Goal: Contribute content: Add original content to the website for others to see

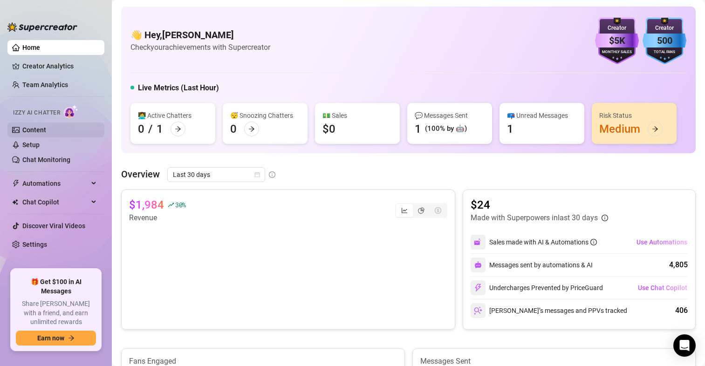
click at [37, 127] on link "Content" at bounding box center [34, 129] width 24 height 7
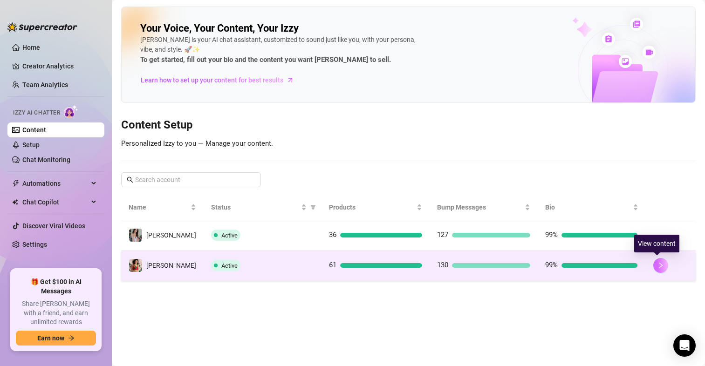
click at [659, 267] on icon "right" at bounding box center [660, 266] width 3 height 6
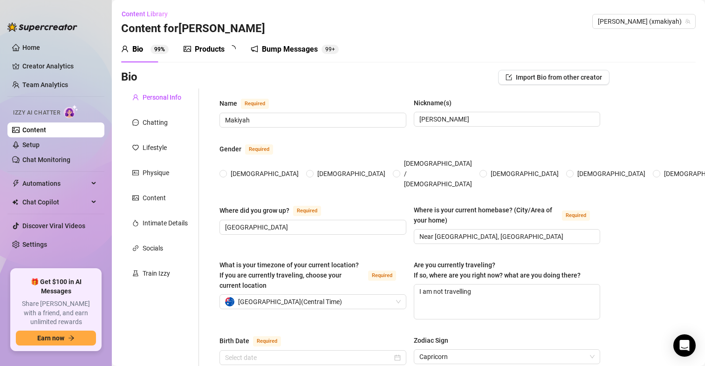
radio input "true"
type input "[DATE]"
click at [224, 49] on div "Products" at bounding box center [210, 49] width 30 height 11
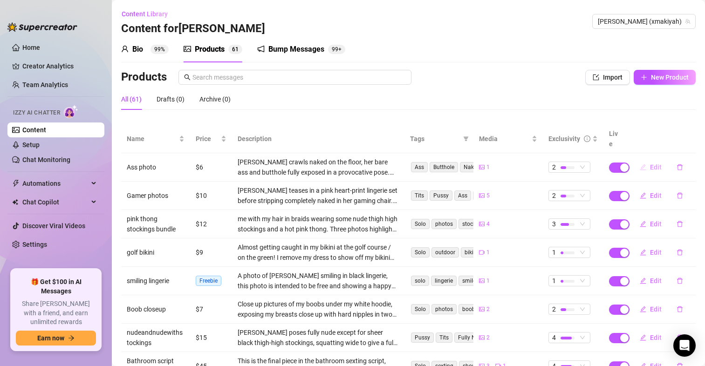
click at [650, 163] on span "Edit" at bounding box center [656, 166] width 12 height 7
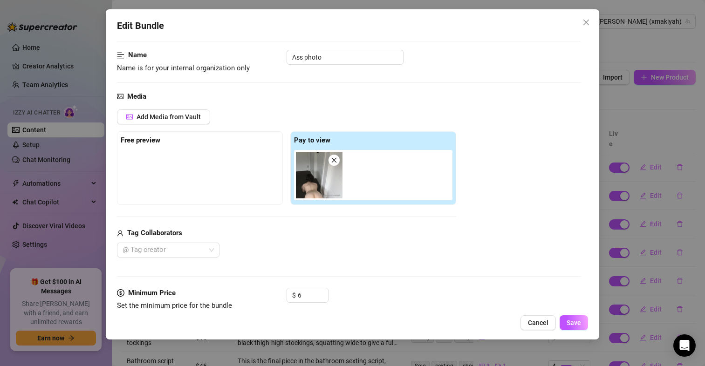
scroll to position [186, 0]
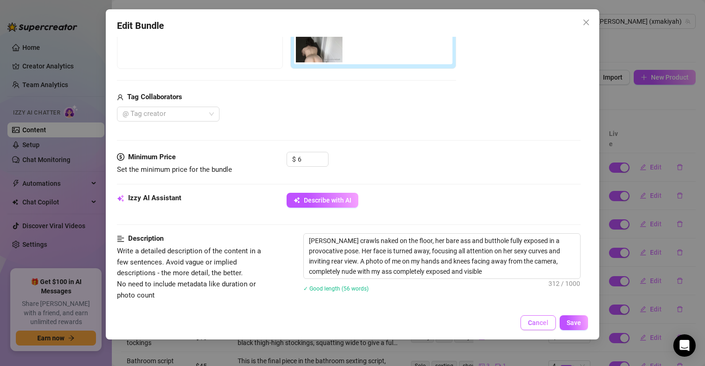
click at [541, 319] on span "Cancel" at bounding box center [538, 322] width 20 height 7
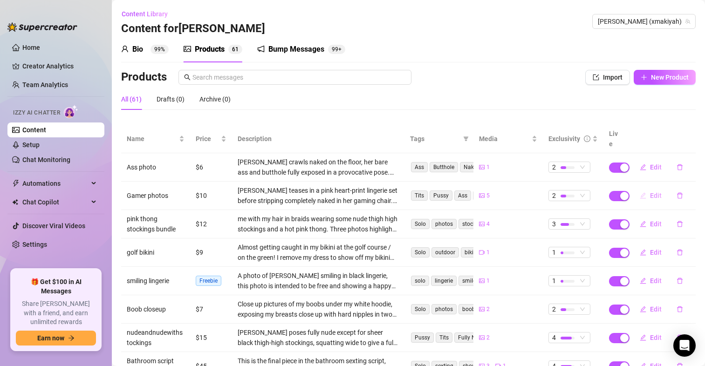
click at [642, 188] on button "Edit" at bounding box center [650, 195] width 37 height 15
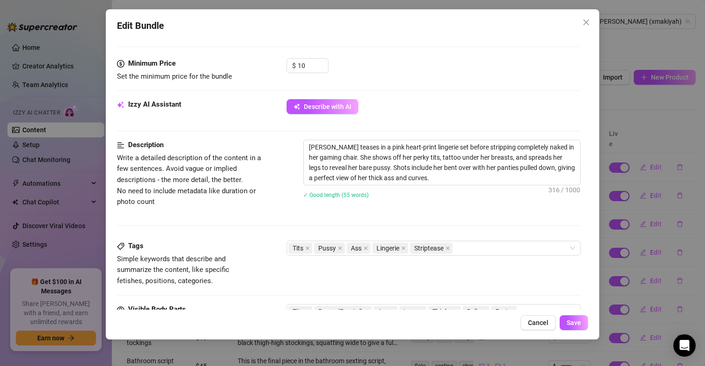
scroll to position [326, 0]
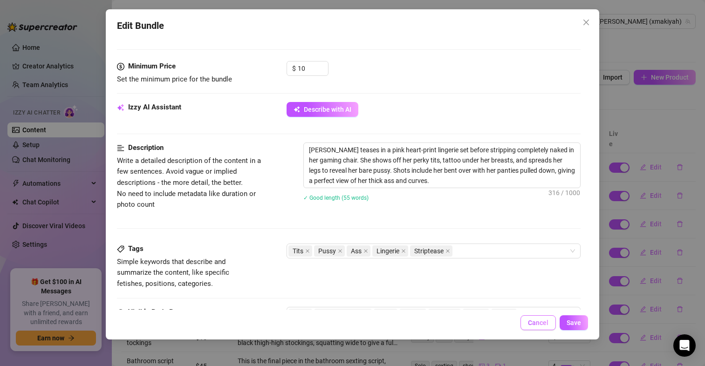
click at [532, 320] on span "Cancel" at bounding box center [538, 322] width 20 height 7
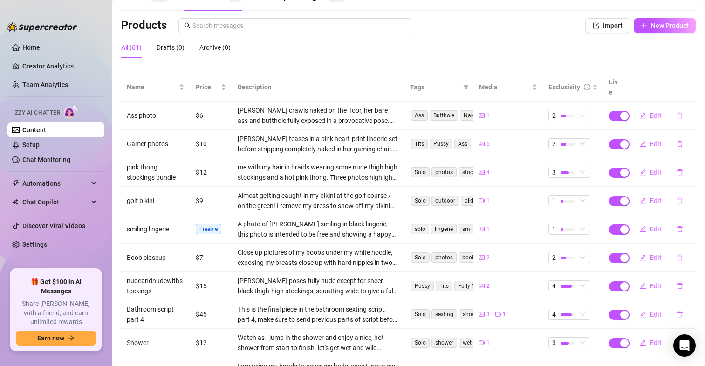
scroll to position [93, 0]
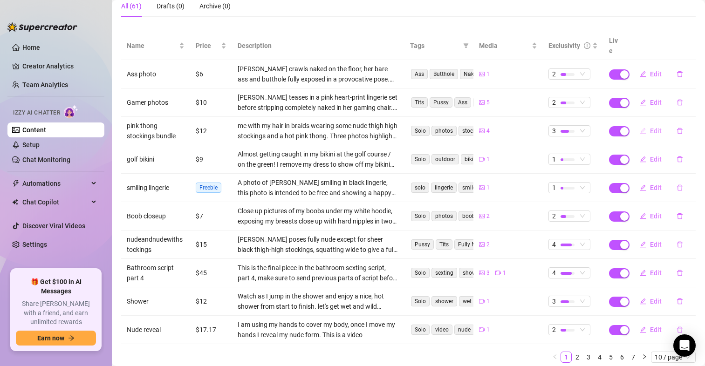
click at [641, 123] on button "Edit" at bounding box center [650, 130] width 37 height 15
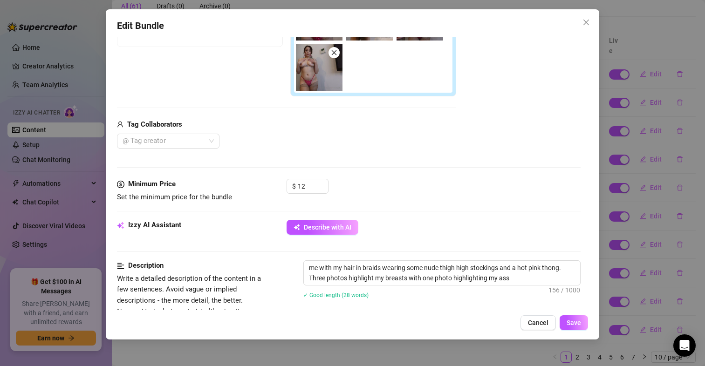
scroll to position [233, 0]
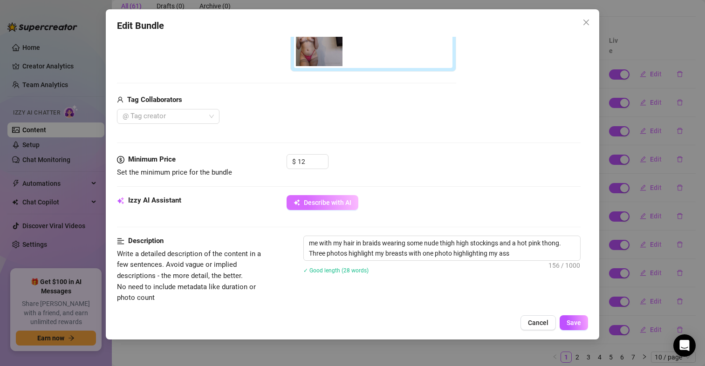
click at [322, 204] on span "Describe with AI" at bounding box center [328, 202] width 48 height 7
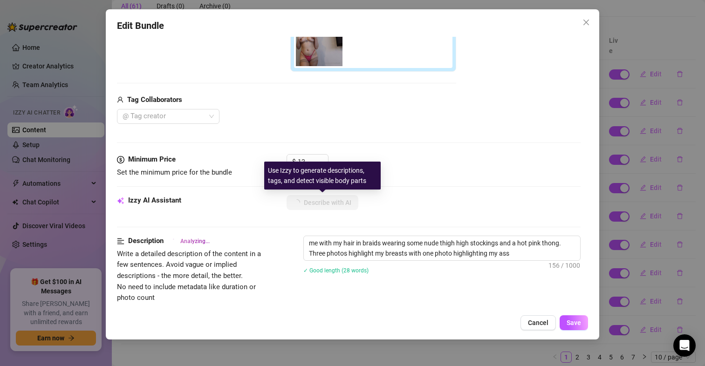
type textarea "Makiyah"
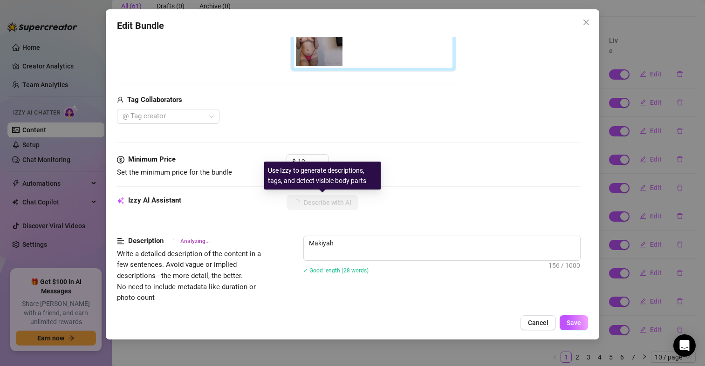
type textarea "Makiyah teases"
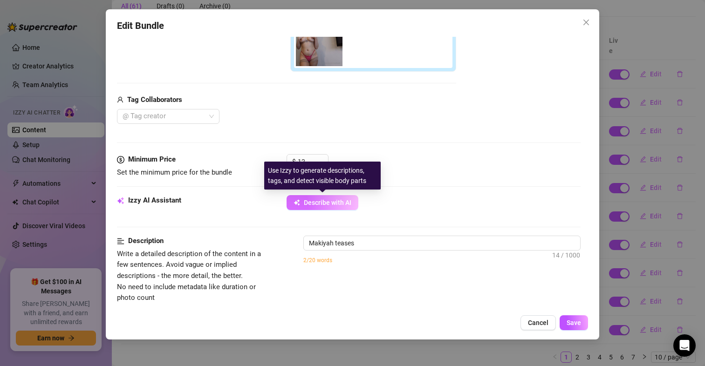
type textarea "Makiyah teases in"
type textarea "Makiyah teases in a"
type textarea "Makiyah teases in a tiny"
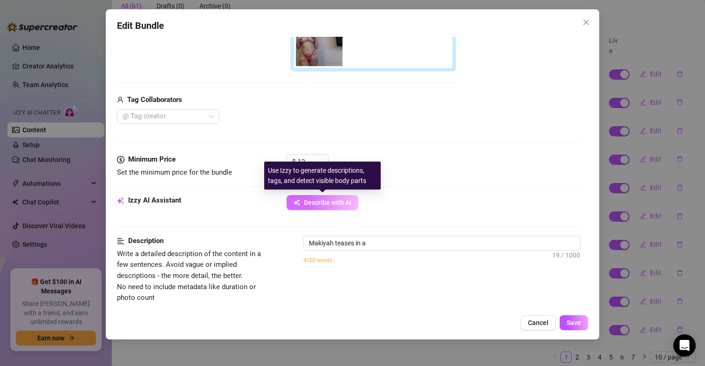
type textarea "Makiyah teases in a tiny"
type textarea "Makiyah teases in a tiny pink"
type textarea "Makiyah teases in a tiny pink lace"
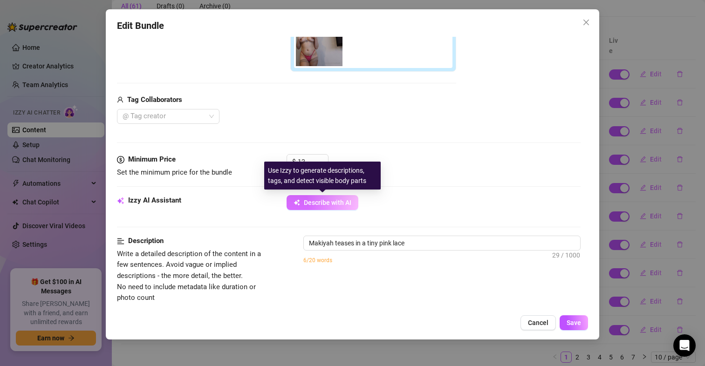
type textarea "Makiyah teases in a tiny pink lace thong"
type textarea "Makiyah teases in a tiny pink lace thong and"
type textarea "Makiyah teases in a tiny pink lace thong and nude"
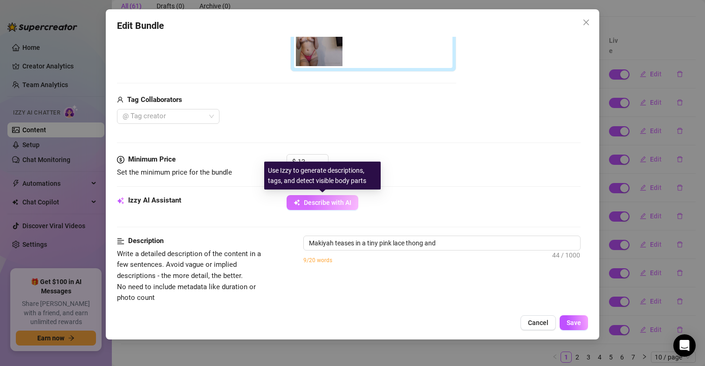
type textarea "Makiyah teases in a tiny pink lace thong and nude"
type textarea "Makiyah teases in a tiny pink lace thong and nude thigh-high"
type textarea "Makiyah teases in a tiny pink lace thong and nude thigh-high stockings,"
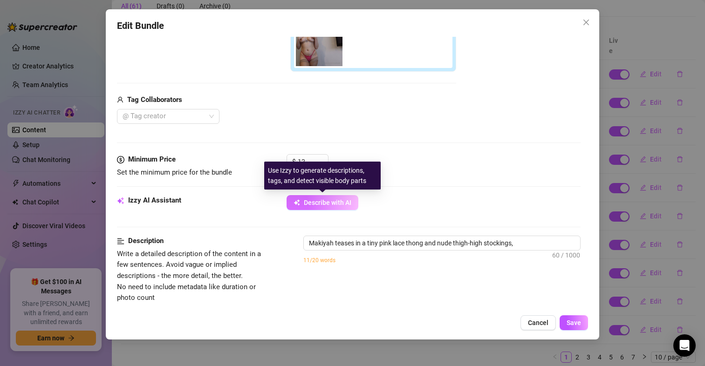
type textarea "Makiyah teases in a tiny pink lace thong and nude thigh-high stockings, showing"
type textarea "Makiyah teases in a tiny pink lace thong and nude thigh-high stockings, showing…"
type textarea "[PERSON_NAME] teases in a tiny pink lace thong and nude thigh-high stockings, s…"
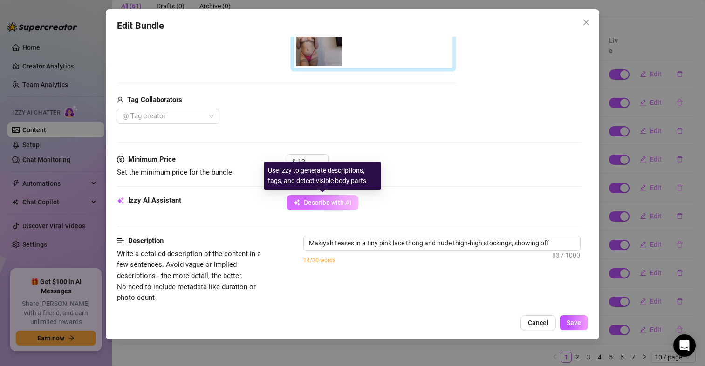
type textarea "[PERSON_NAME] teases in a tiny pink lace thong and nude thigh-high stockings, s…"
type textarea "Makiyah teases in a tiny pink lace thong and nude thigh-high stockings, showing…"
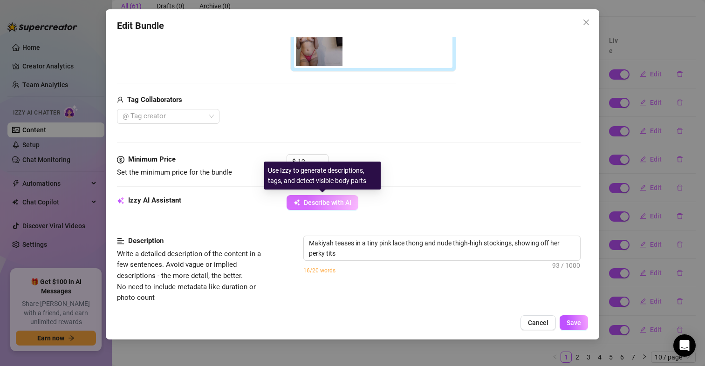
type textarea "Makiyah teases in a tiny pink lace thong and nude thigh-high stockings, showing…"
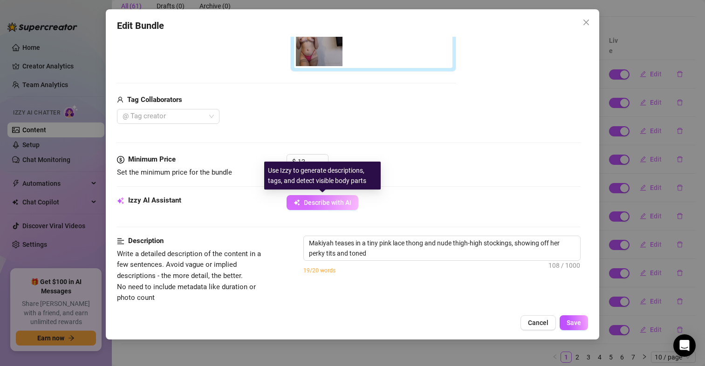
type textarea "Makiyah teases in a tiny pink lace thong and nude thigh-high stockings, showing…"
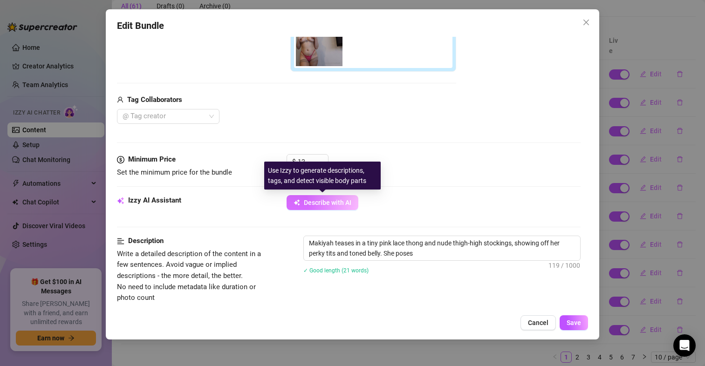
type textarea "Makiyah teases in a tiny pink lace thong and nude thigh-high stockings, showing…"
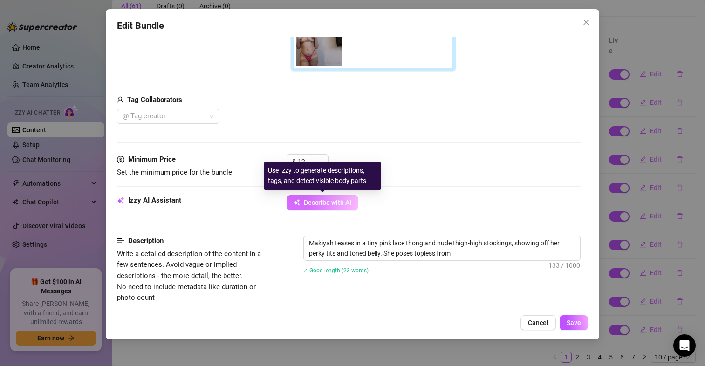
type textarea "Makiyah teases in a tiny pink lace thong and nude thigh-high stockings, showing…"
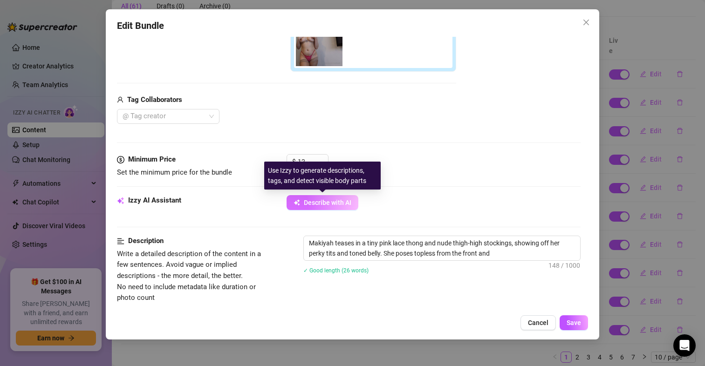
type textarea "Makiyah teases in a tiny pink lace thong and nude thigh-high stockings, showing…"
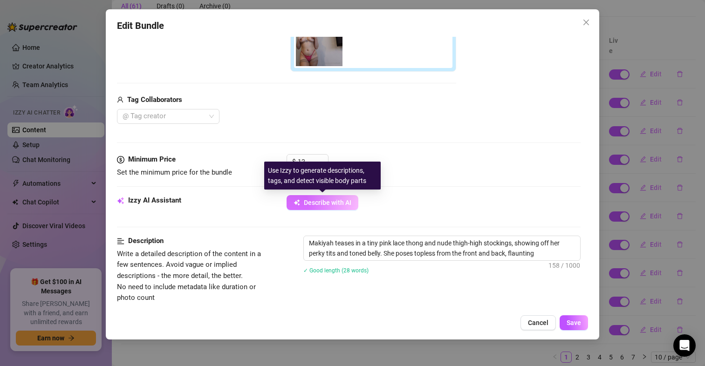
type textarea "Makiyah teases in a tiny pink lace thong and nude thigh-high stockings, showing…"
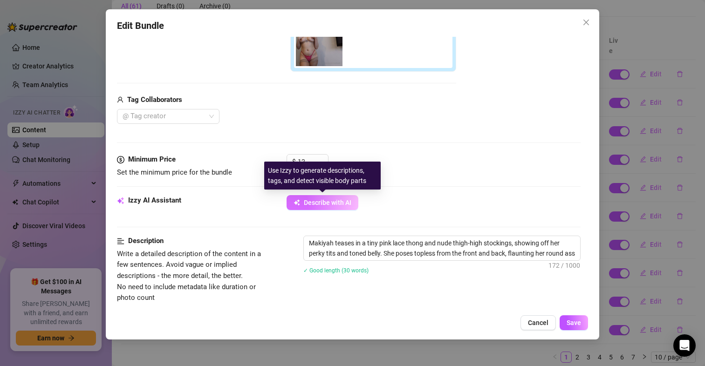
type textarea "Makiyah teases in a tiny pink lace thong and nude thigh-high stockings, showing…"
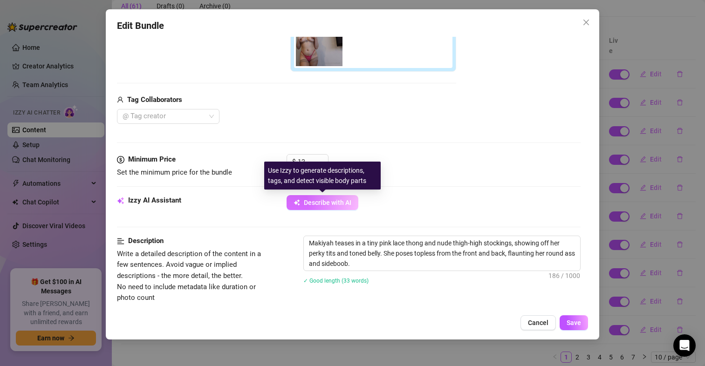
type textarea "Makiyah teases in a tiny pink lace thong and nude thigh-high stockings, showing…"
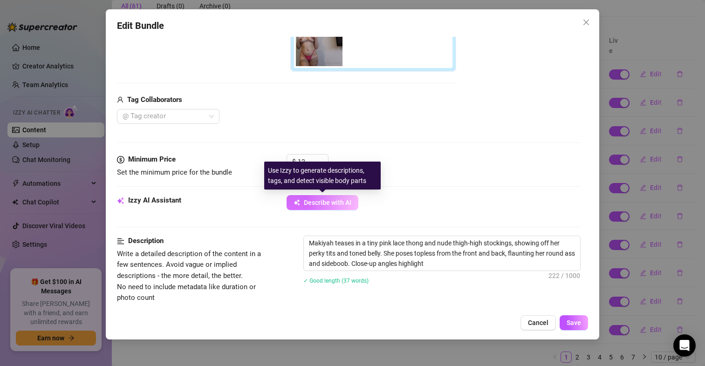
type textarea "Makiyah teases in a tiny pink lace thong and nude thigh-high stockings, showing…"
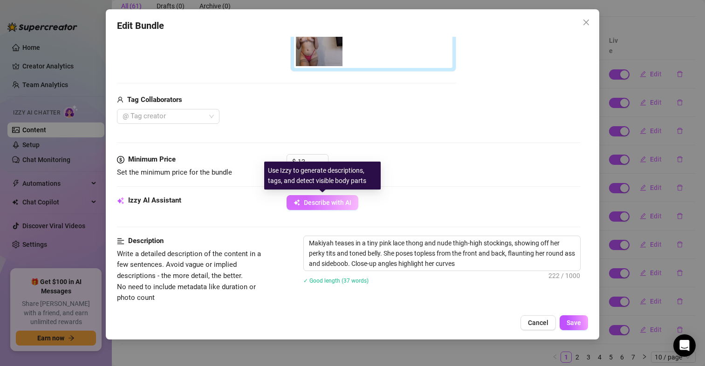
type textarea "Makiyah teases in a tiny pink lace thong and nude thigh-high stockings, showing…"
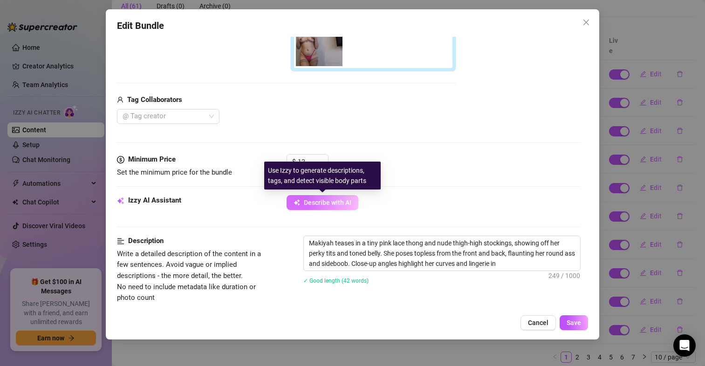
type textarea "Makiyah teases in a tiny pink lace thong and nude thigh-high stockings, showing…"
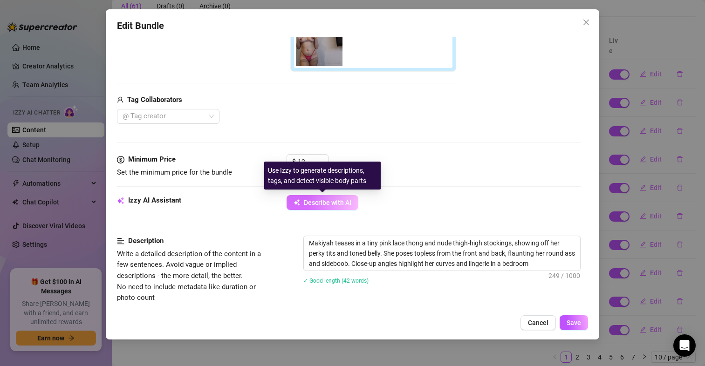
type textarea "Makiyah teases in a tiny pink lace thong and nude thigh-high stockings, showing…"
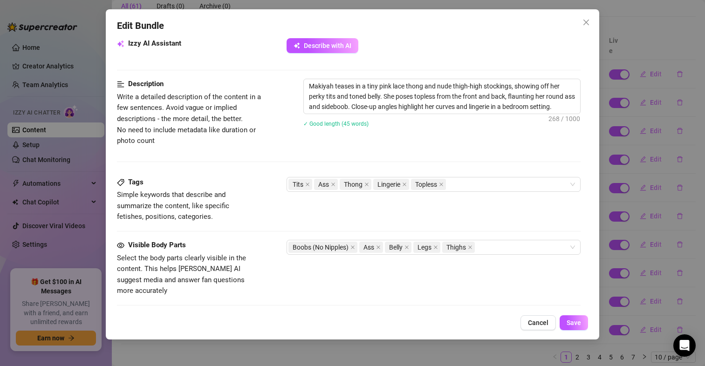
scroll to position [398, 0]
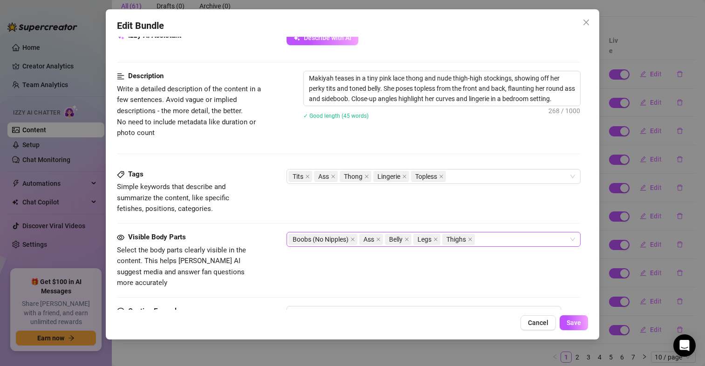
click at [482, 243] on div "Boobs (No Nipples) Ass Belly Legs Thighs" at bounding box center [428, 239] width 280 height 13
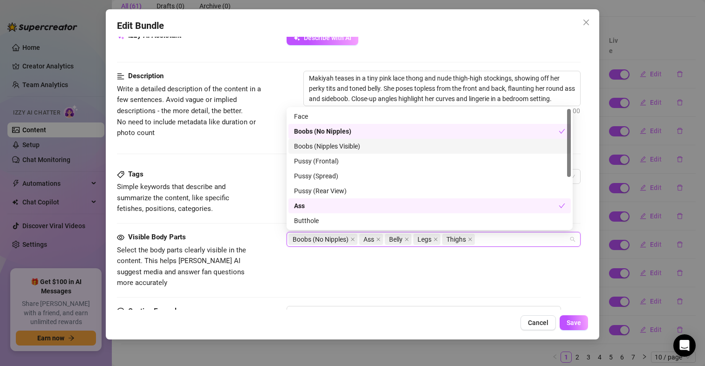
click at [365, 140] on div "Boobs (Nipples Visible)" at bounding box center [429, 146] width 282 height 15
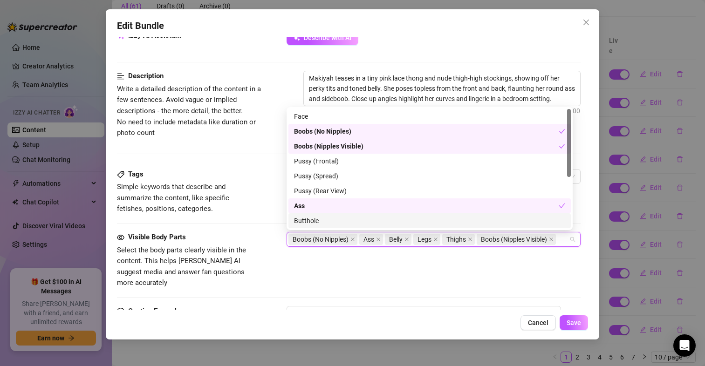
click at [445, 268] on div "Visible Body Parts Select the body parts clearly visible in the content. This h…" at bounding box center [348, 260] width 463 height 57
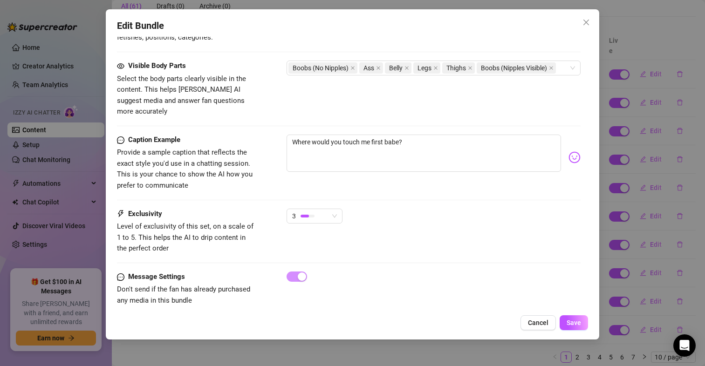
scroll to position [572, 0]
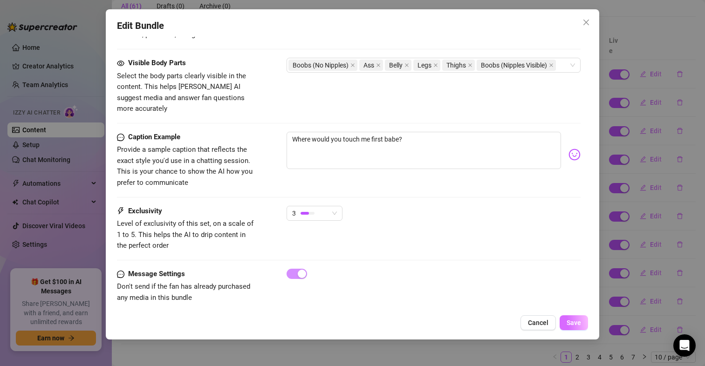
click at [569, 326] on span "Save" at bounding box center [573, 322] width 14 height 7
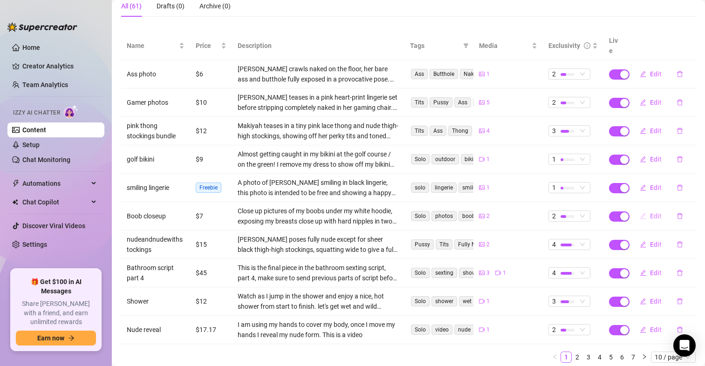
click at [653, 212] on span "Edit" at bounding box center [656, 215] width 12 height 7
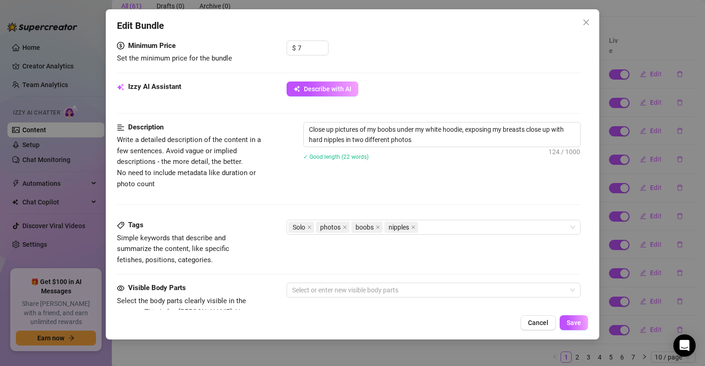
scroll to position [279, 0]
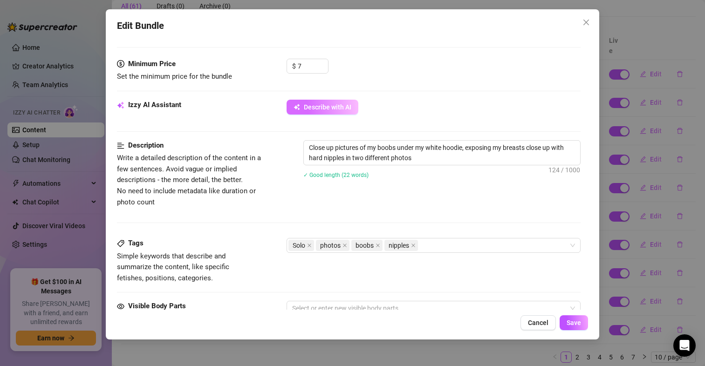
click at [330, 104] on span "Describe with AI" at bounding box center [328, 106] width 48 height 7
type textarea "Makiyah"
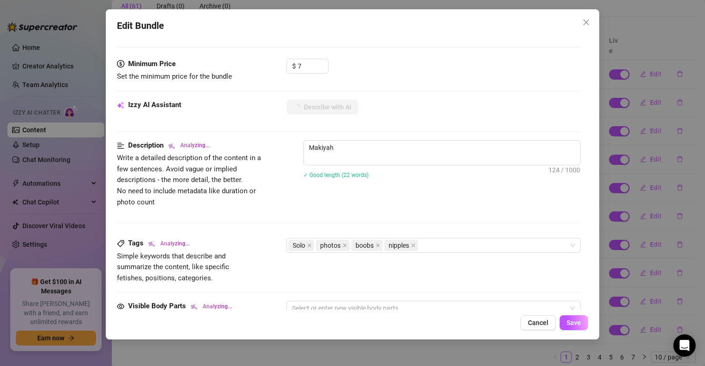
type textarea "Makiyah teases"
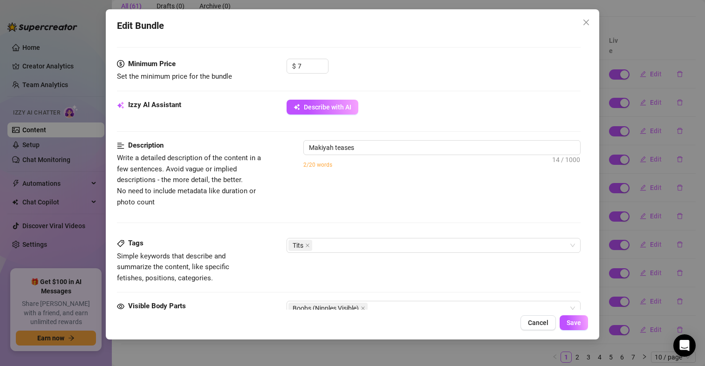
type textarea "Makiyah teases in"
type textarea "Makiyah teases in a"
type textarea "Makiyah teases in a loose"
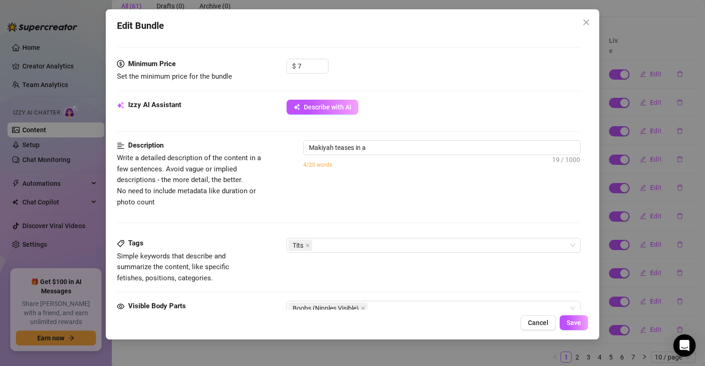
type textarea "Makiyah teases in a loose"
type textarea "Makiyah teases in a loose robe,"
type textarea "Makiyah teases in a loose robe, pulling"
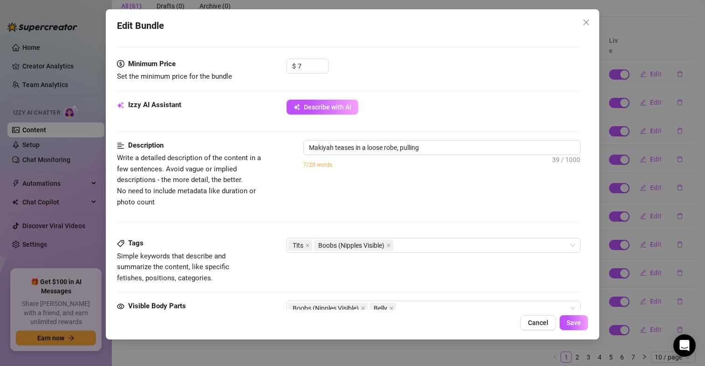
type textarea "Makiyah teases in a loose robe, pulling it"
type textarea "Makiyah teases in a loose robe, pulling it open"
type textarea "Makiyah teases in a loose robe, pulling it open to"
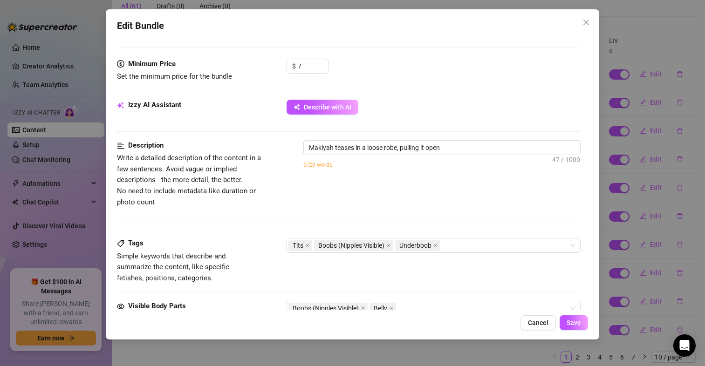
type textarea "Makiyah teases in a loose robe, pulling it open to"
type textarea "Makiyah teases in a loose robe, pulling it open to fully"
type textarea "Makiyah teases in a loose robe, pulling it open to fully expose"
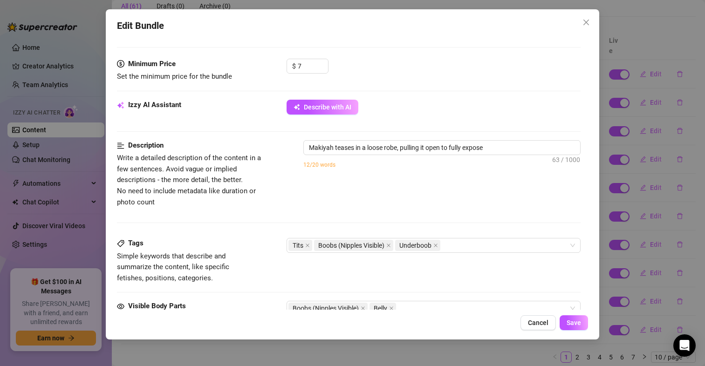
type textarea "[PERSON_NAME] teases in a loose robe, pulling it open to fully expose her"
type textarea "[PERSON_NAME] teases in a loose robe, pulling it open to fully expose her big"
type textarea "[PERSON_NAME] teases in a loose robe, pulling it open to fully expose her big t…"
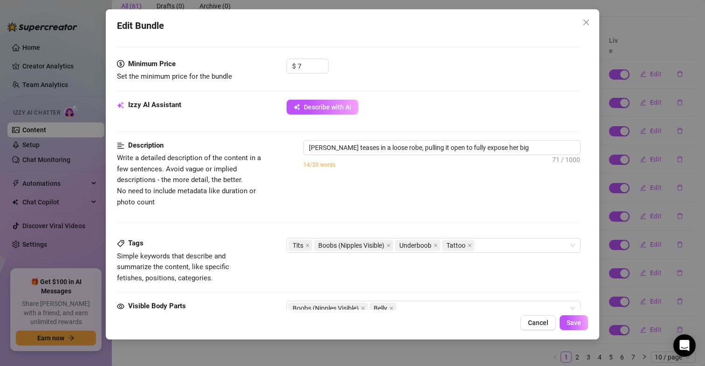
type textarea "[PERSON_NAME] teases in a loose robe, pulling it open to fully expose her big t…"
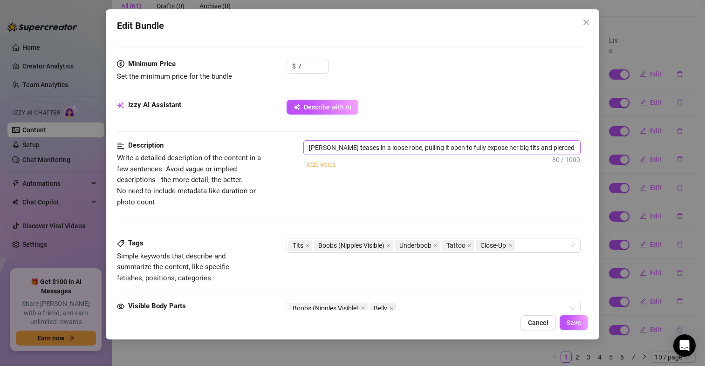
type textarea "[PERSON_NAME] teases in a loose robe, pulling it open to fully expose her big t…"
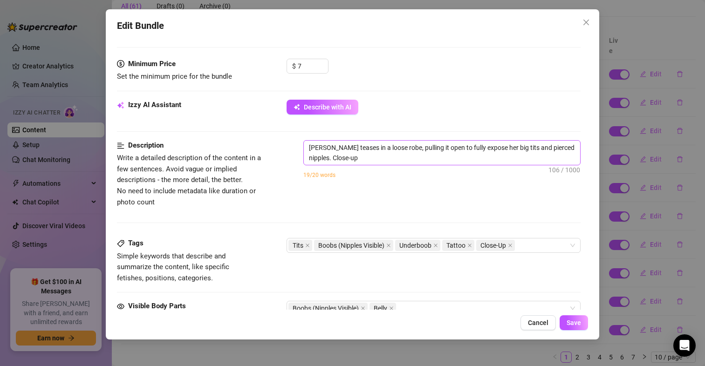
type textarea "[PERSON_NAME] teases in a loose robe, pulling it open to fully expose her big t…"
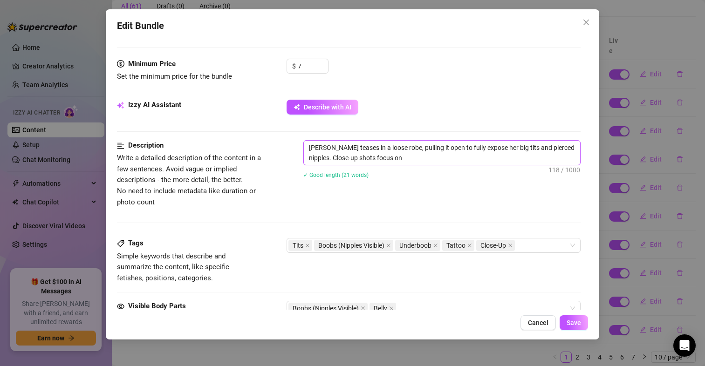
type textarea "[PERSON_NAME] teases in a loose robe, pulling it open to fully expose her big t…"
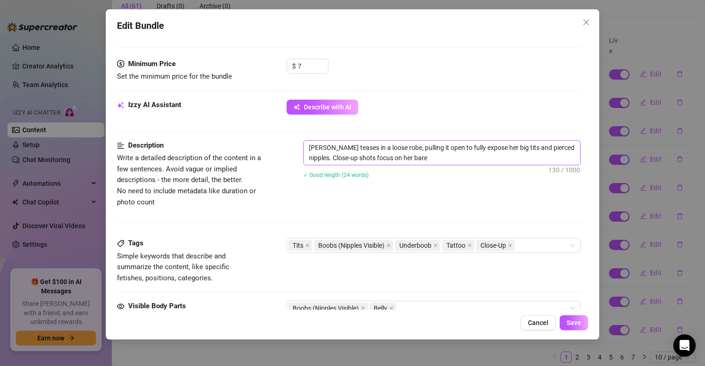
type textarea "[PERSON_NAME] teases in a loose robe, pulling it open to fully expose her big t…"
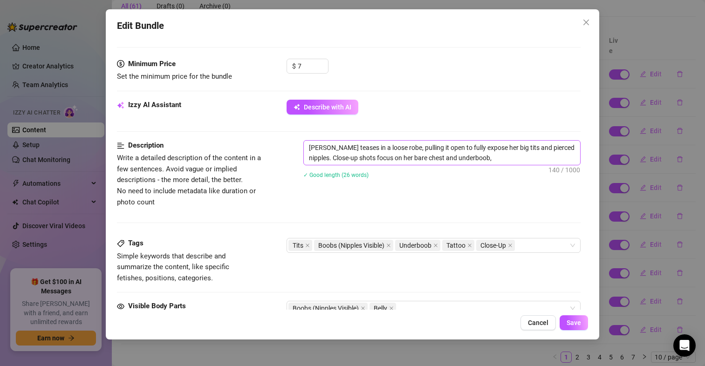
type textarea "[PERSON_NAME] teases in a loose robe, pulling it open to fully expose her big t…"
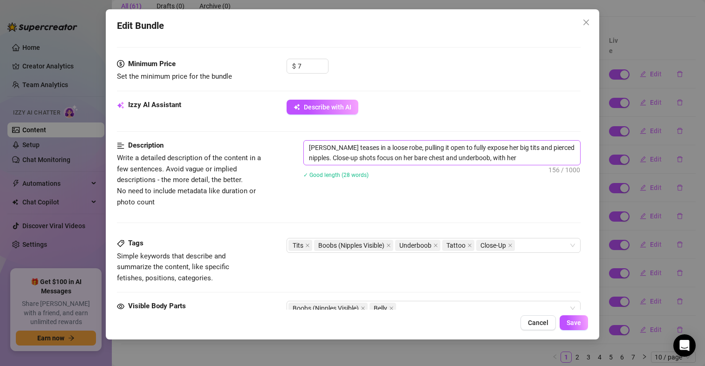
type textarea "[PERSON_NAME] teases in a loose robe, pulling it open to fully expose her big t…"
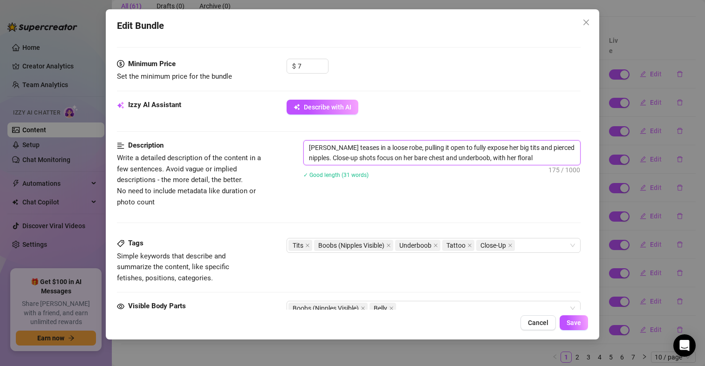
type textarea "[PERSON_NAME] teases in a loose robe, pulling it open to fully expose her big t…"
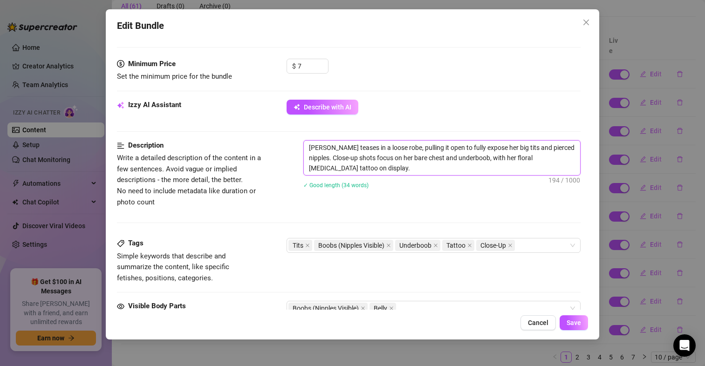
drag, startPoint x: 397, startPoint y: 147, endPoint x: 388, endPoint y: 147, distance: 8.8
drag, startPoint x: 398, startPoint y: 148, endPoint x: 386, endPoint y: 146, distance: 12.2
click at [386, 146] on textarea "[PERSON_NAME] teases in a loose robe, pulling it open to fully expose her big t…" at bounding box center [442, 158] width 276 height 34
type textarea "[PERSON_NAME] teases in a loose , pulling it open to fully expose her big tits …"
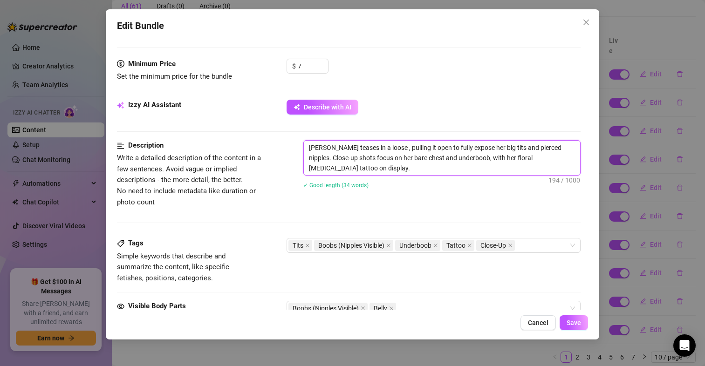
type textarea "[PERSON_NAME] teases in a loose w, pulling it open to fully expose her big tits…"
type textarea "[PERSON_NAME] teases in a loose wh, pulling it open to fully expose her big tit…"
type textarea "[PERSON_NAME] teases in a loose whi, pulling it open to fully expose her big ti…"
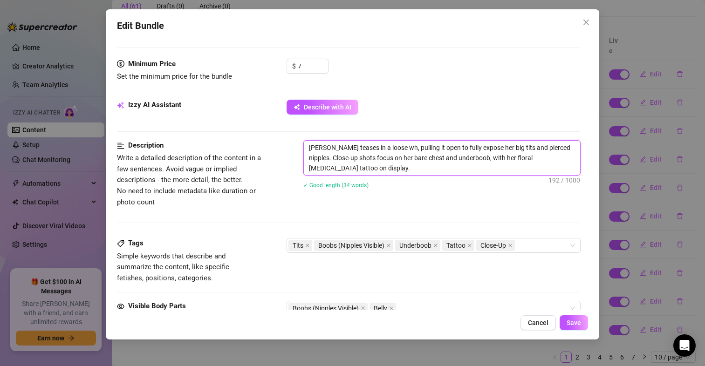
type textarea "[PERSON_NAME] teases in a loose whi, pulling it open to fully expose her big ti…"
type textarea "[PERSON_NAME] teases in a loose whit, pulling it open to fully expose her big t…"
type textarea "Makiyah teases in a loose white, pulling it open to fully expose her big tits a…"
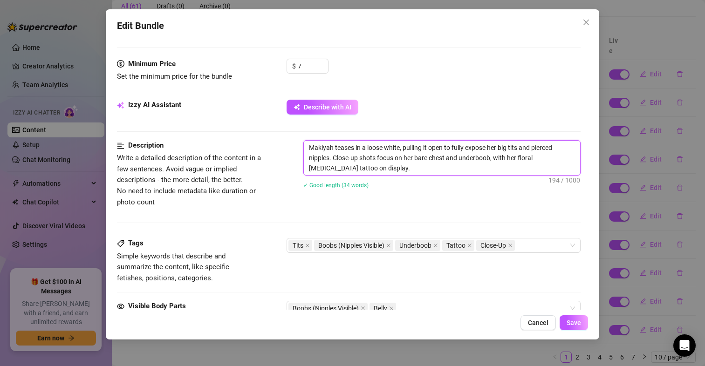
type textarea "Makiyah teases in a loose white , pulling it open to fully expose her big tits …"
type textarea "[PERSON_NAME] teases in a loose white h, pulling it open to fully expose her bi…"
type textarea "Makiyah teases in a loose white ho, pulling it open to fully expose her big tit…"
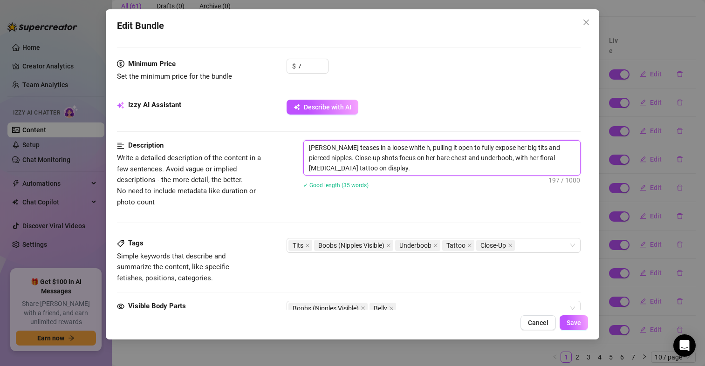
type textarea "Makiyah teases in a loose white ho, pulling it open to fully expose her big tit…"
type textarea "Makiyah teases in a loose white hoo, pulling it open to fully expose her big ti…"
type textarea "[PERSON_NAME] teases in a loose white hood, pulling it open to fully expose her…"
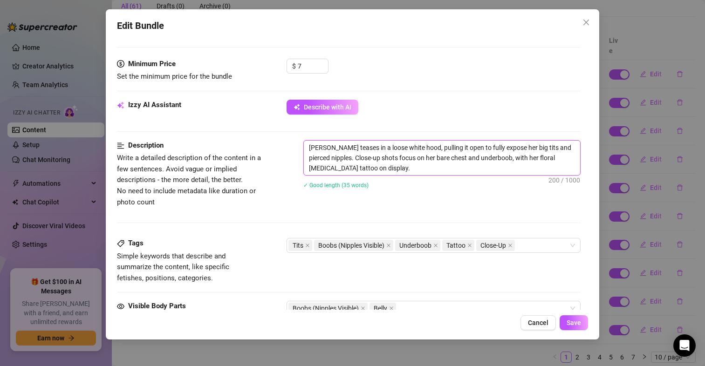
type textarea "Makiyah teases in a loose white hoodi, pulling it open to fully expose her big …"
type textarea "Makiyah teases in a loose white hoodie, pulling it open to fully expose her big…"
click at [414, 161] on textarea "Makiyah teases in a loose white hoodie, pulling it open to fully expose her big…" at bounding box center [442, 158] width 276 height 34
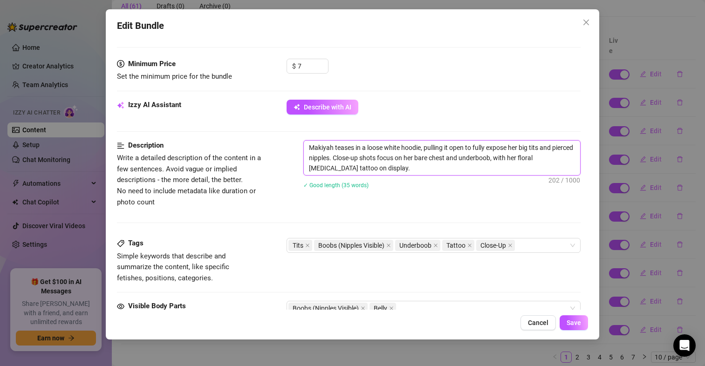
drag, startPoint x: 330, startPoint y: 159, endPoint x: 305, endPoint y: 157, distance: 24.7
click at [305, 157] on textarea "Makiyah teases in a loose white hoodie, pulling it open to fully expose her big…" at bounding box center [442, 158] width 276 height 34
type textarea "Makiyah teases in a loose white hoodie, pulling it open to fully expose her big…"
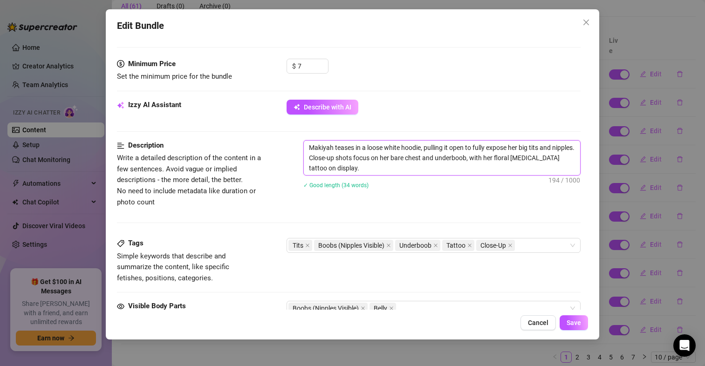
type textarea "Makiyah teases in a loose white hoodie, pulling it open to fully expose her big…"
click at [414, 190] on div "✓ Good length (34 words)" at bounding box center [441, 185] width 277 height 10
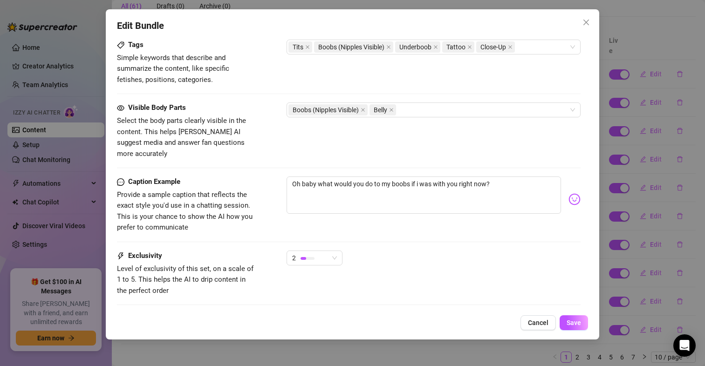
scroll to position [512, 0]
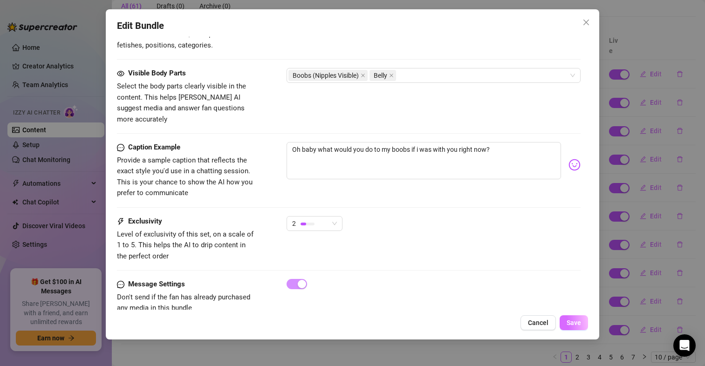
click at [576, 321] on span "Save" at bounding box center [573, 322] width 14 height 7
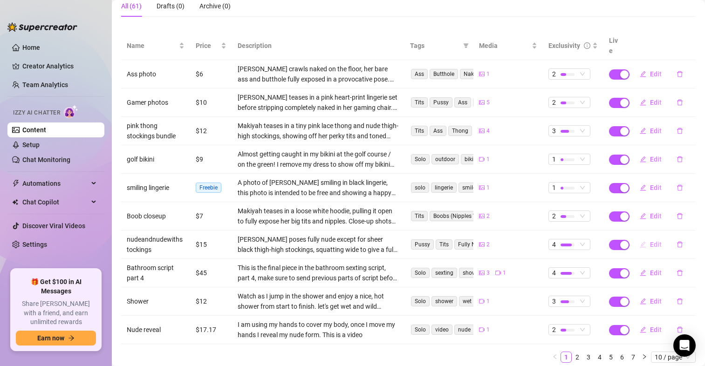
click at [650, 241] on span "Edit" at bounding box center [656, 244] width 12 height 7
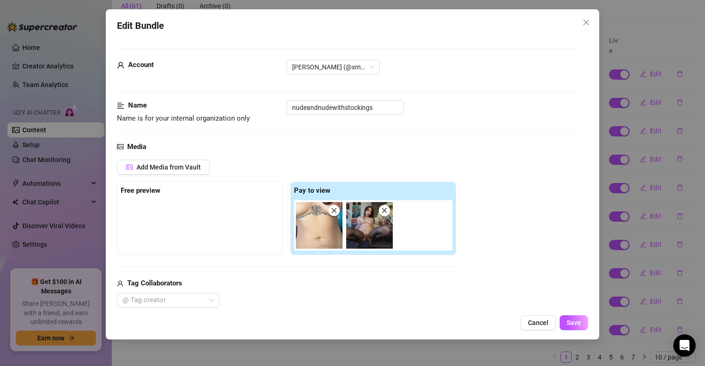
scroll to position [233, 0]
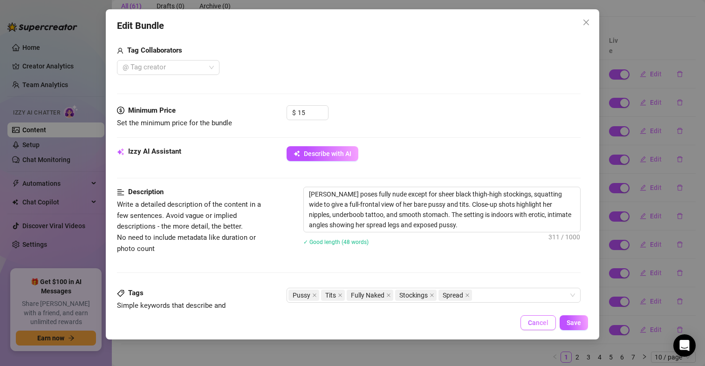
click at [525, 320] on button "Cancel" at bounding box center [537, 322] width 35 height 15
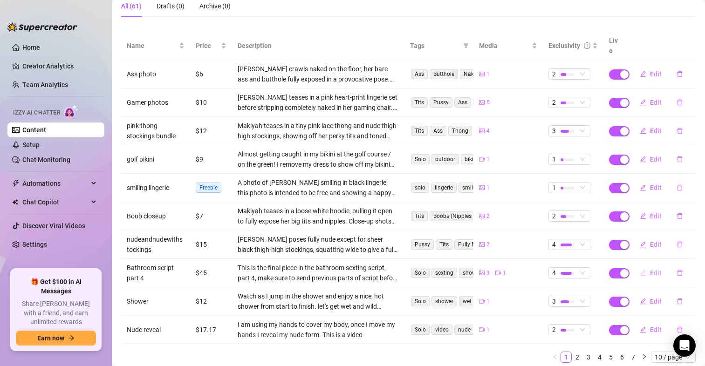
click at [650, 269] on span "Edit" at bounding box center [656, 272] width 12 height 7
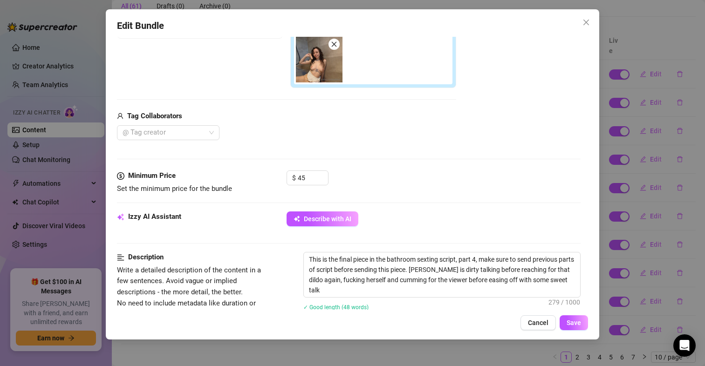
scroll to position [279, 0]
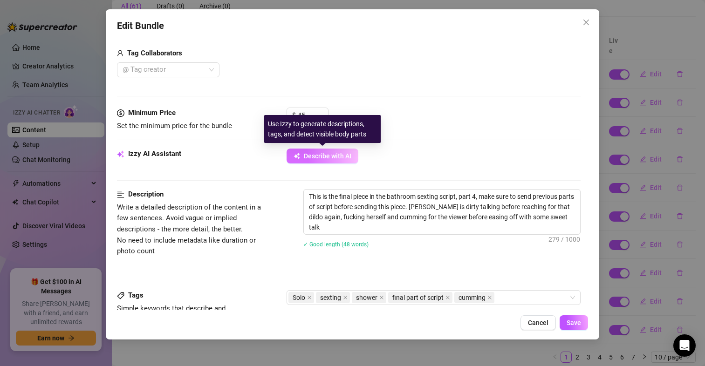
click at [317, 159] on span "Describe with AI" at bounding box center [328, 155] width 48 height 7
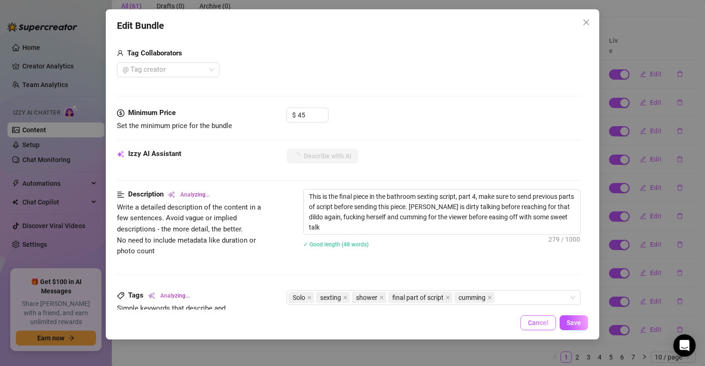
click at [540, 325] on span "Cancel" at bounding box center [538, 322] width 20 height 7
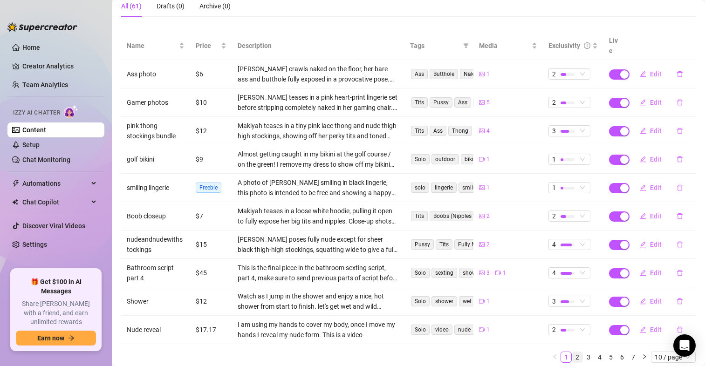
click at [572, 352] on link "2" at bounding box center [577, 357] width 10 height 10
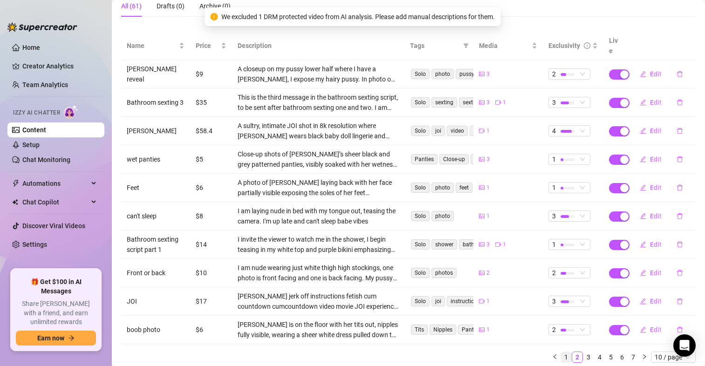
click at [561, 352] on link "1" at bounding box center [566, 357] width 10 height 10
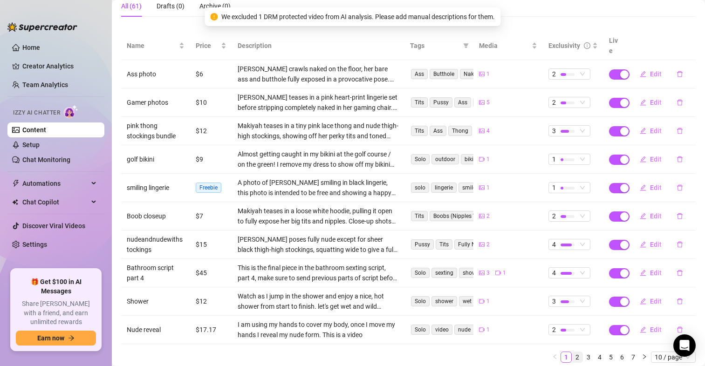
click at [572, 352] on link "2" at bounding box center [577, 357] width 10 height 10
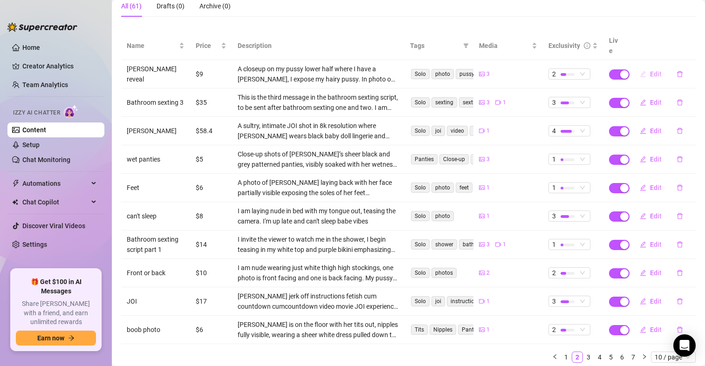
click at [650, 70] on span "Edit" at bounding box center [656, 73] width 12 height 7
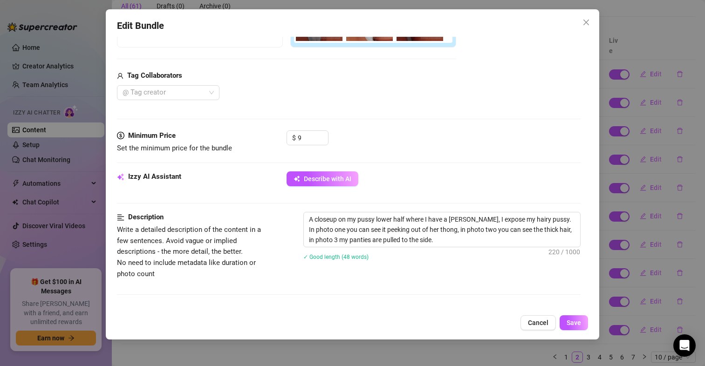
scroll to position [186, 0]
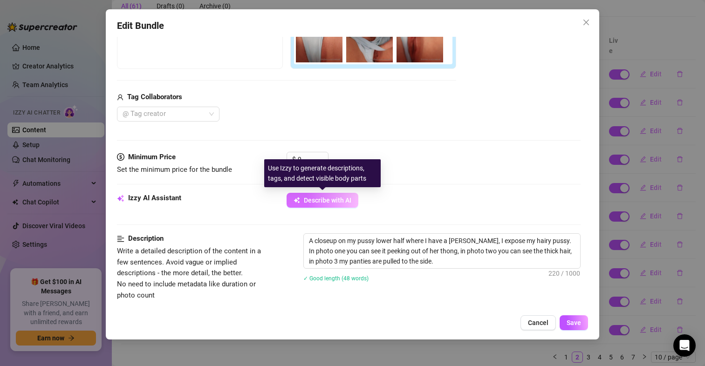
click at [341, 194] on button "Describe with AI" at bounding box center [322, 200] width 72 height 15
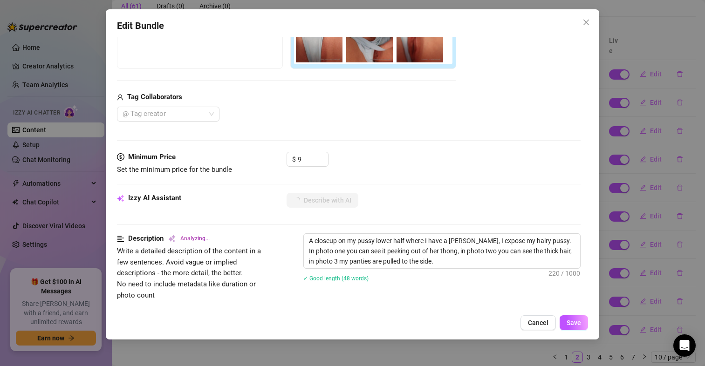
type textarea "Makiyah"
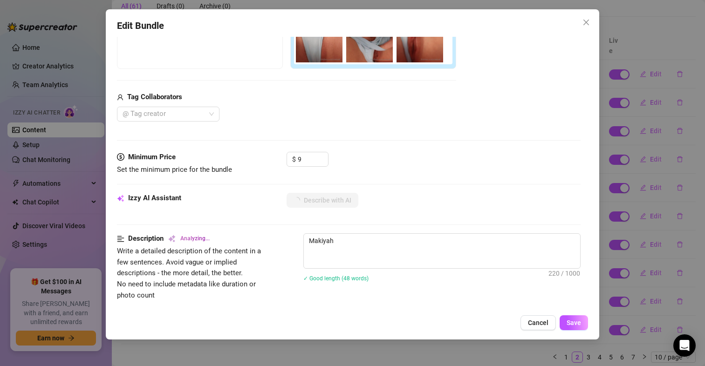
type textarea "Makiyah teases"
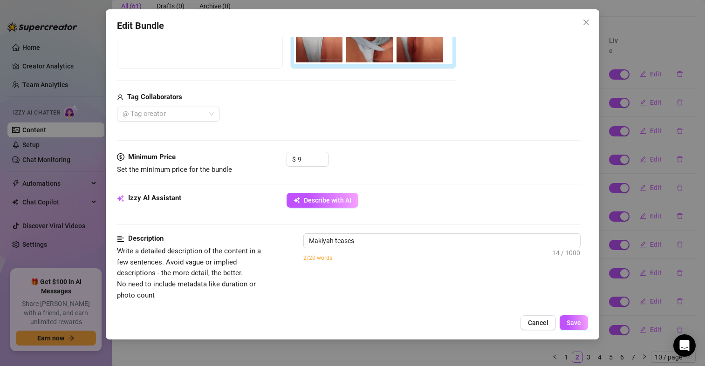
type textarea "Makiyah teases in"
type textarea "Makiyah teases in light"
type textarea "Makiyah teases in light blue"
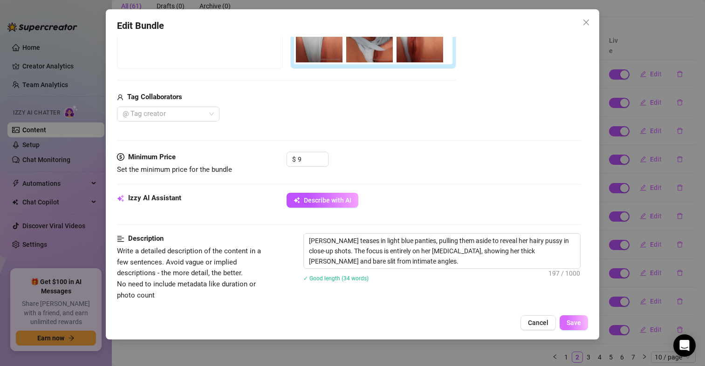
click at [577, 322] on span "Save" at bounding box center [573, 322] width 14 height 7
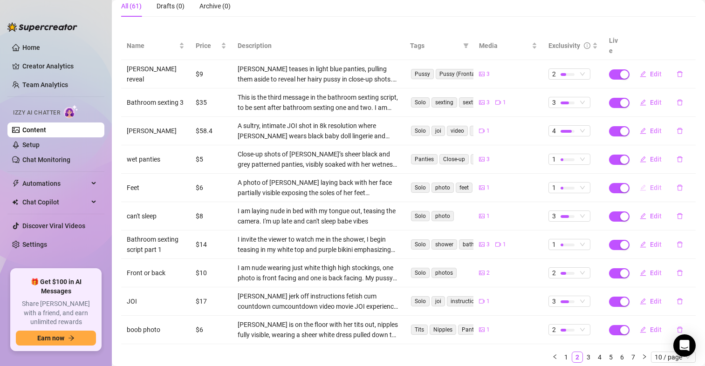
click at [650, 184] on span "Edit" at bounding box center [656, 187] width 12 height 7
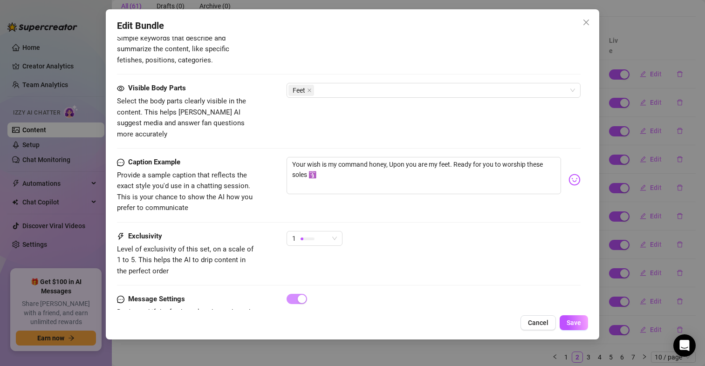
scroll to position [512, 0]
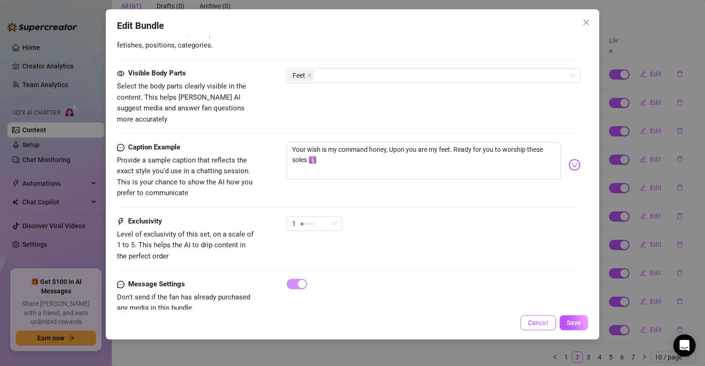
click at [532, 324] on span "Cancel" at bounding box center [538, 322] width 20 height 7
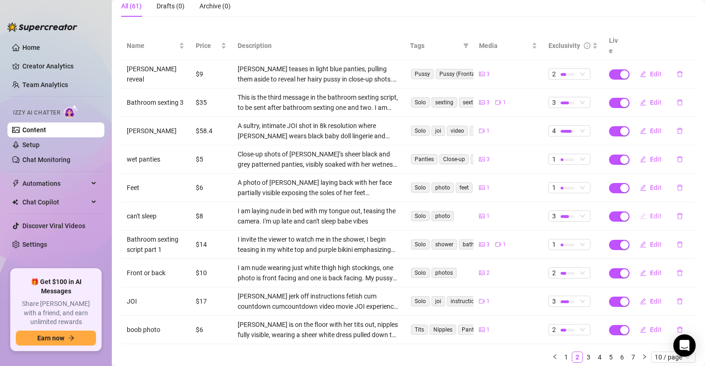
click at [639, 213] on icon "edit" at bounding box center [642, 216] width 7 height 7
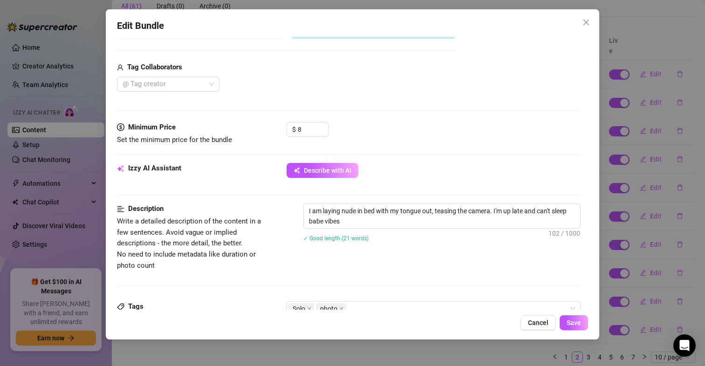
scroll to position [233, 0]
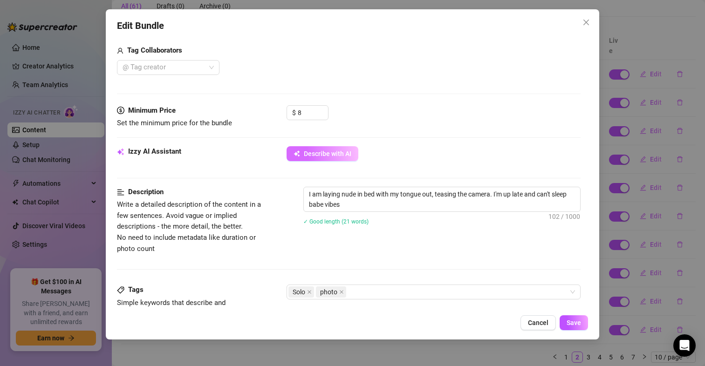
click at [330, 155] on span "Describe with AI" at bounding box center [328, 153] width 48 height 7
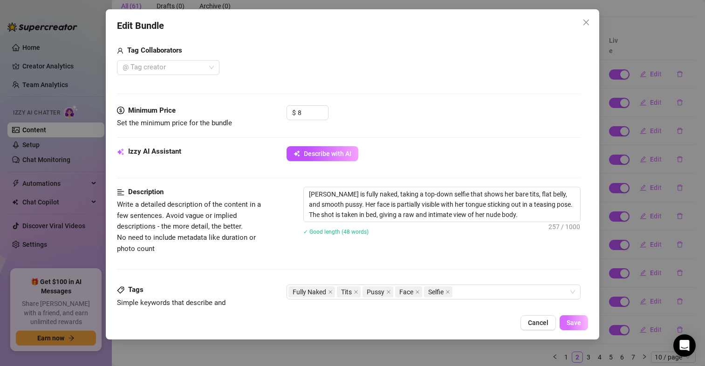
click at [573, 323] on span "Save" at bounding box center [573, 322] width 14 height 7
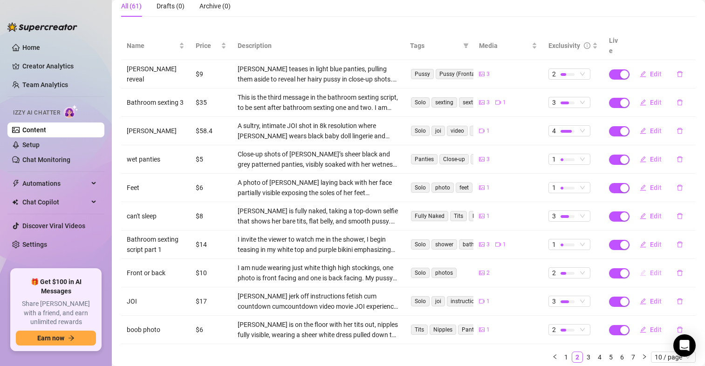
click at [639, 270] on icon "edit" at bounding box center [642, 273] width 7 height 7
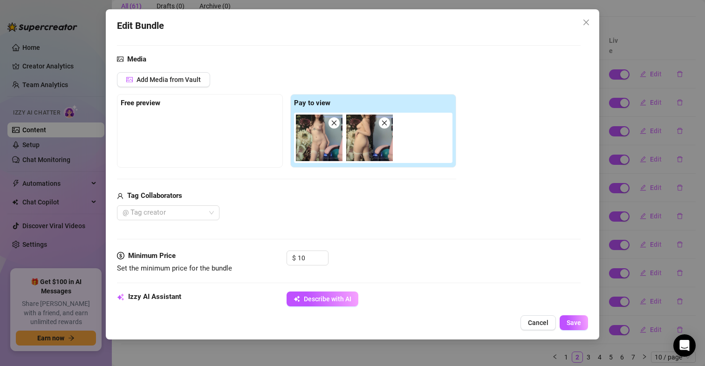
scroll to position [186, 0]
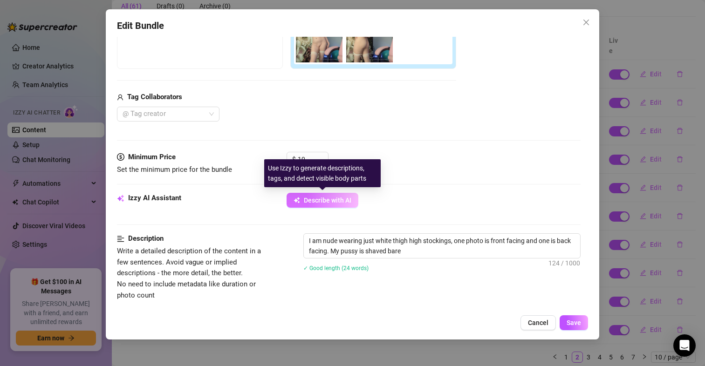
click at [339, 200] on span "Describe with AI" at bounding box center [328, 200] width 48 height 7
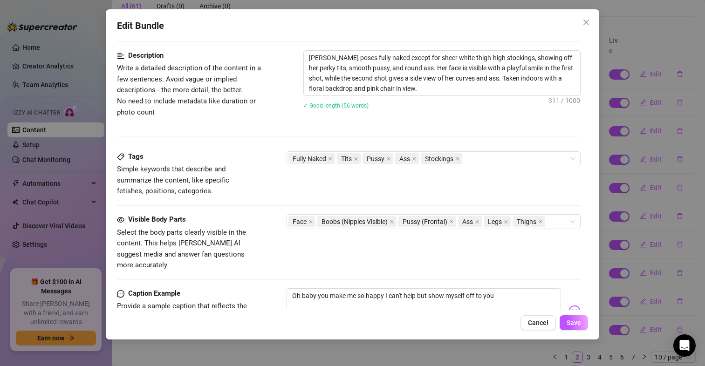
scroll to position [526, 0]
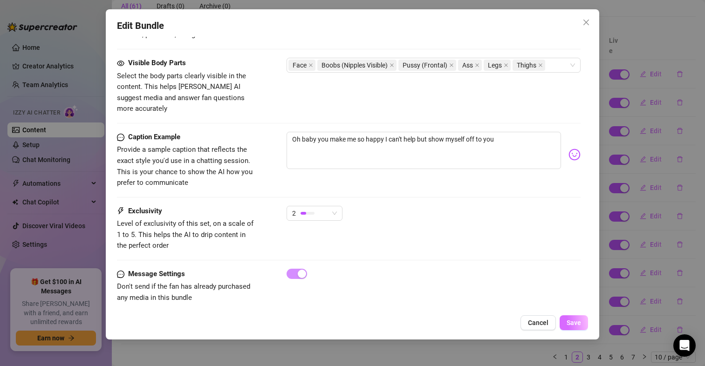
click at [581, 329] on button "Save" at bounding box center [573, 322] width 28 height 15
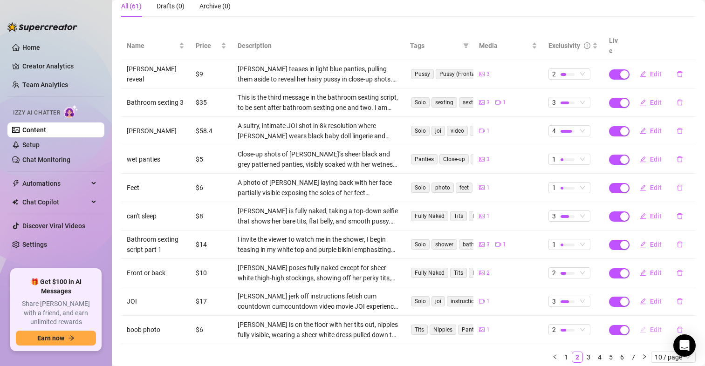
click at [650, 326] on span "Edit" at bounding box center [656, 329] width 12 height 7
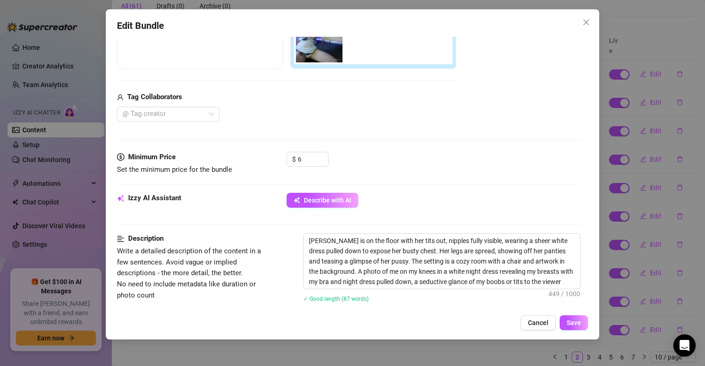
scroll to position [233, 0]
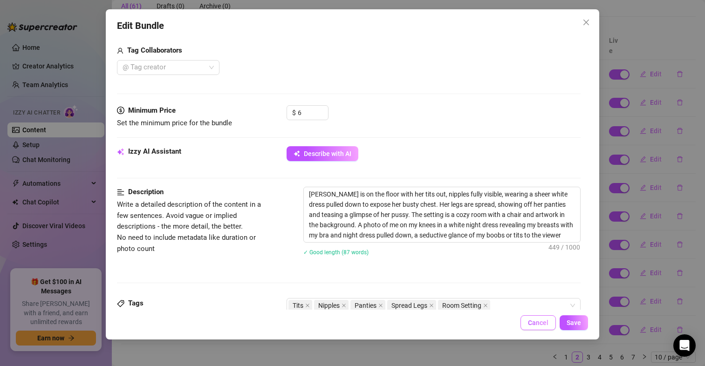
click at [544, 325] on span "Cancel" at bounding box center [538, 322] width 20 height 7
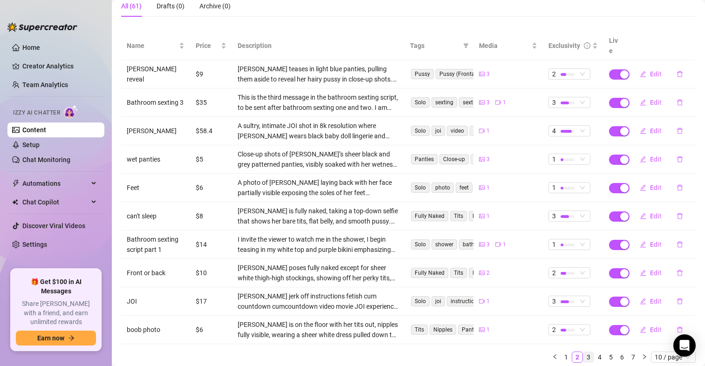
click at [583, 352] on link "3" at bounding box center [588, 357] width 10 height 10
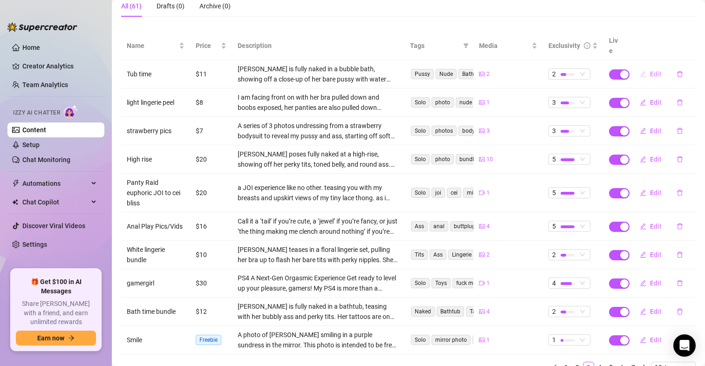
click at [642, 67] on button "Edit" at bounding box center [650, 74] width 37 height 15
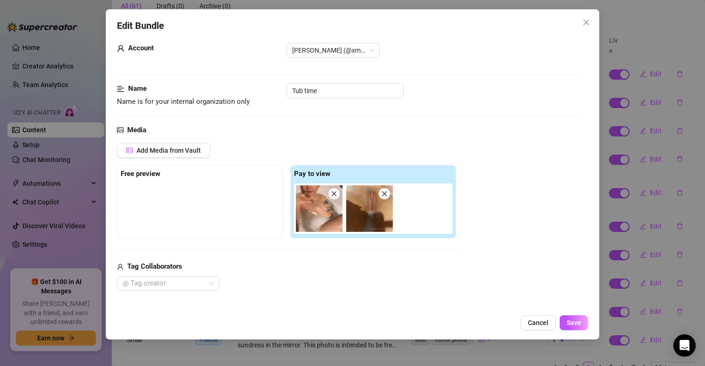
scroll to position [279, 0]
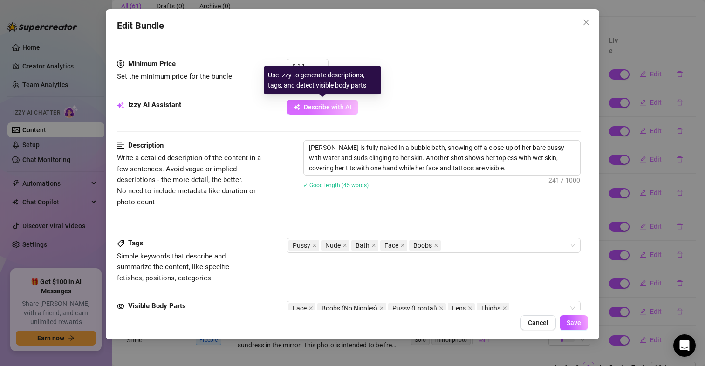
click at [330, 110] on span "Describe with AI" at bounding box center [328, 106] width 48 height 7
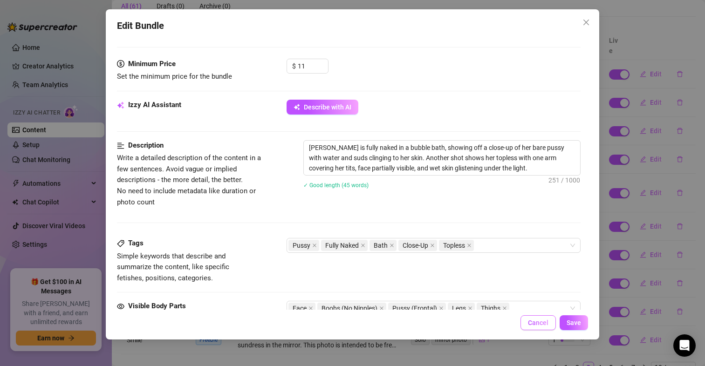
click at [543, 321] on span "Cancel" at bounding box center [538, 322] width 20 height 7
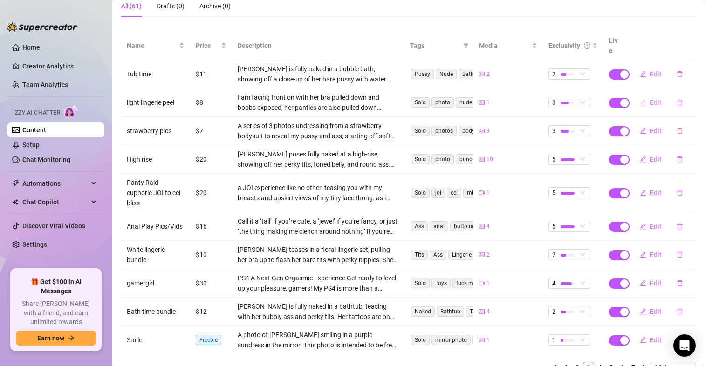
click at [639, 99] on icon "edit" at bounding box center [642, 102] width 6 height 6
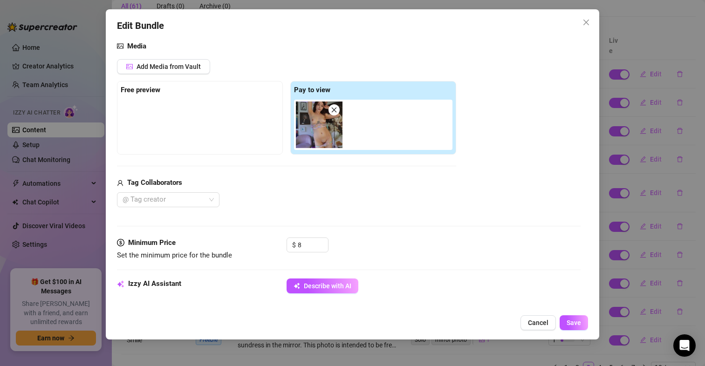
scroll to position [140, 0]
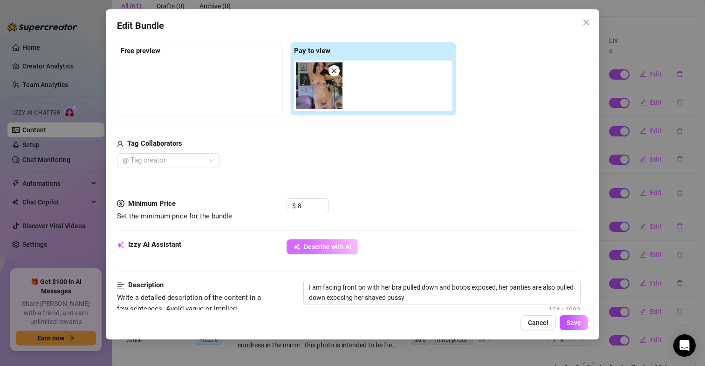
click at [333, 241] on button "Describe with AI" at bounding box center [322, 246] width 72 height 15
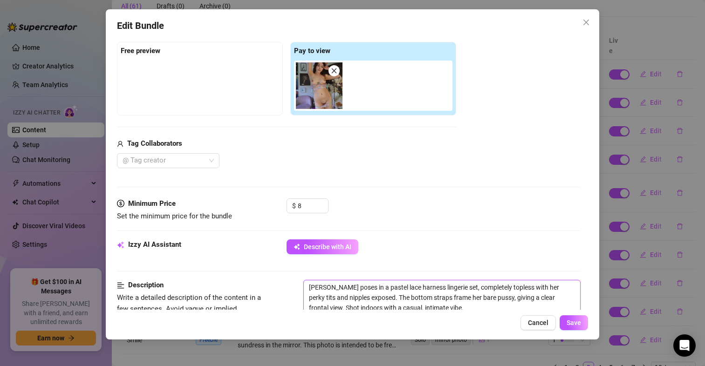
drag, startPoint x: 422, startPoint y: 286, endPoint x: 399, endPoint y: 283, distance: 23.0
click at [399, 283] on textarea "[PERSON_NAME] poses in a pastel lace harness lingerie set, completely topless w…" at bounding box center [442, 297] width 276 height 34
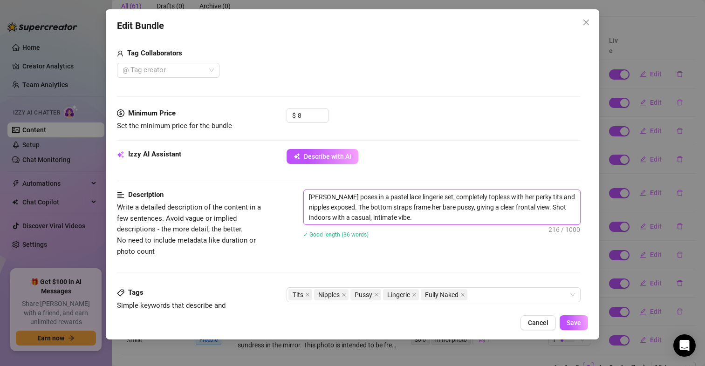
scroll to position [233, 0]
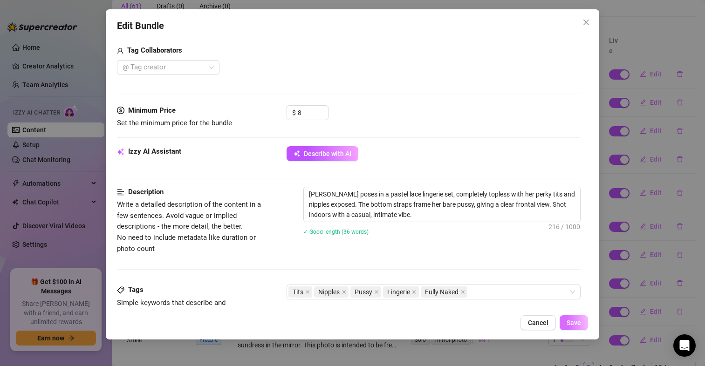
click at [566, 326] on span "Save" at bounding box center [573, 322] width 14 height 7
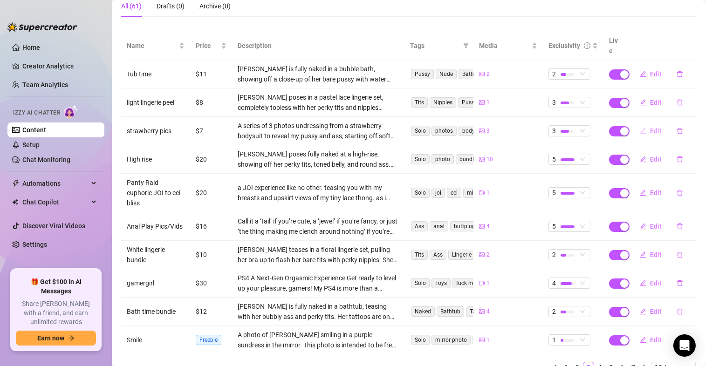
click at [650, 127] on span "Edit" at bounding box center [656, 130] width 12 height 7
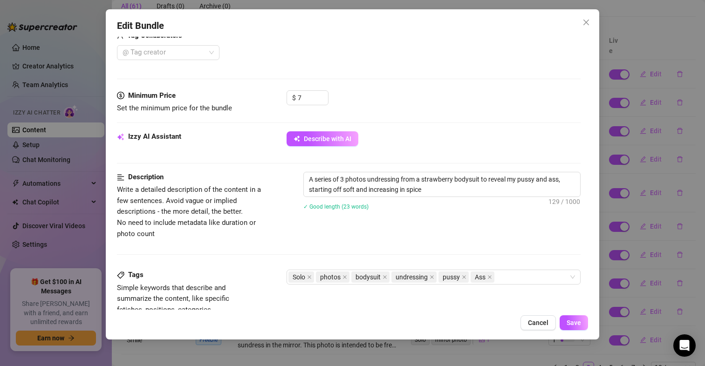
scroll to position [279, 0]
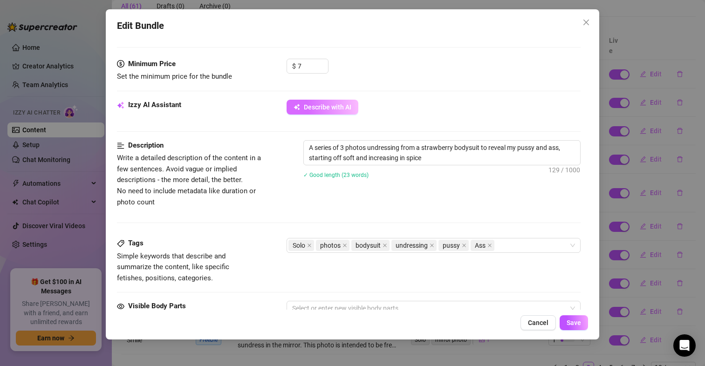
click at [332, 108] on span "Describe with AI" at bounding box center [328, 106] width 48 height 7
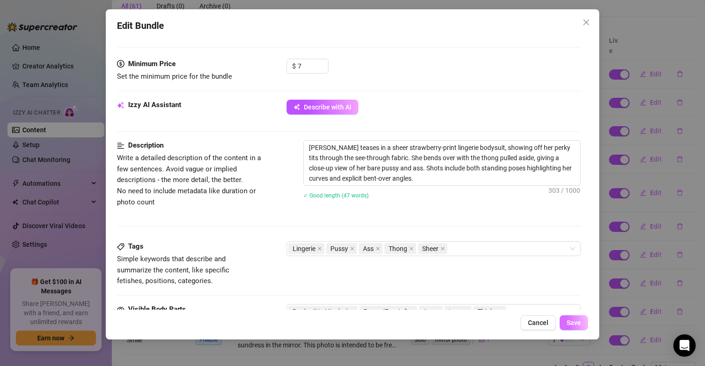
click at [576, 321] on span "Save" at bounding box center [573, 322] width 14 height 7
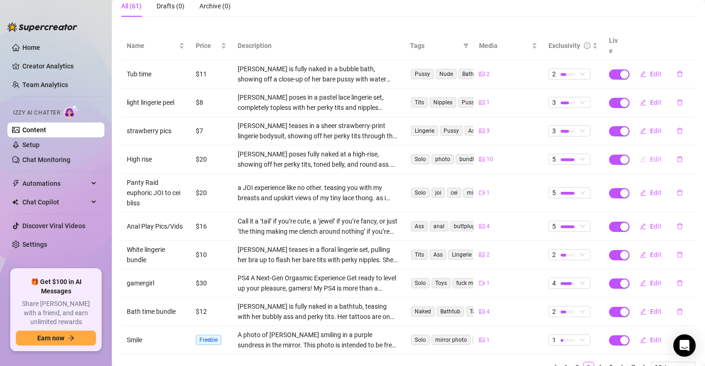
click at [640, 152] on button "Edit" at bounding box center [650, 159] width 37 height 15
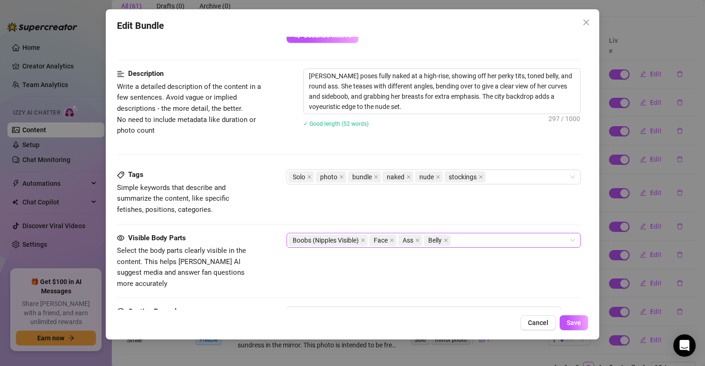
scroll to position [466, 0]
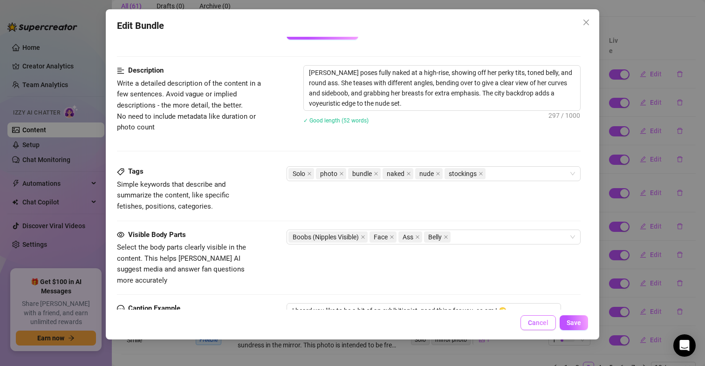
click at [545, 325] on span "Cancel" at bounding box center [538, 322] width 20 height 7
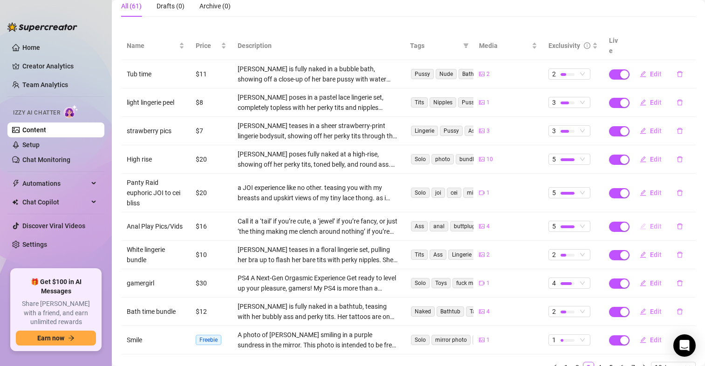
click at [650, 223] on span "Edit" at bounding box center [656, 226] width 12 height 7
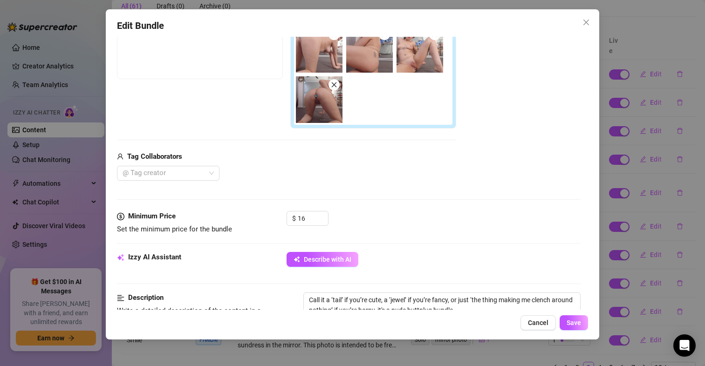
scroll to position [233, 0]
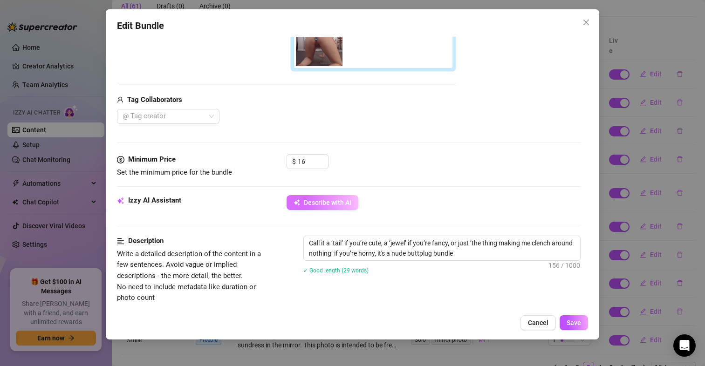
click at [321, 197] on button "Describe with AI" at bounding box center [322, 202] width 72 height 15
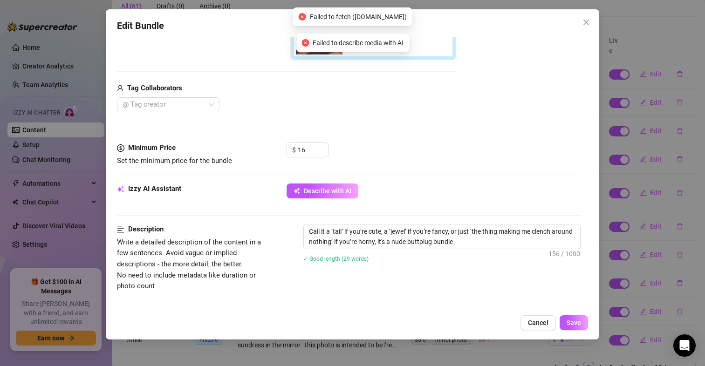
scroll to position [279, 0]
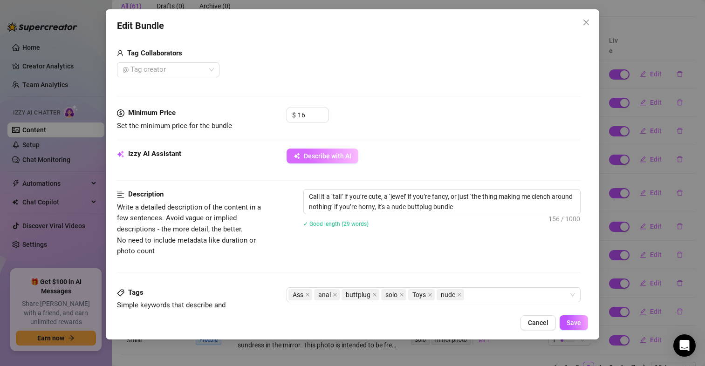
click at [332, 153] on span "Describe with AI" at bounding box center [328, 155] width 48 height 7
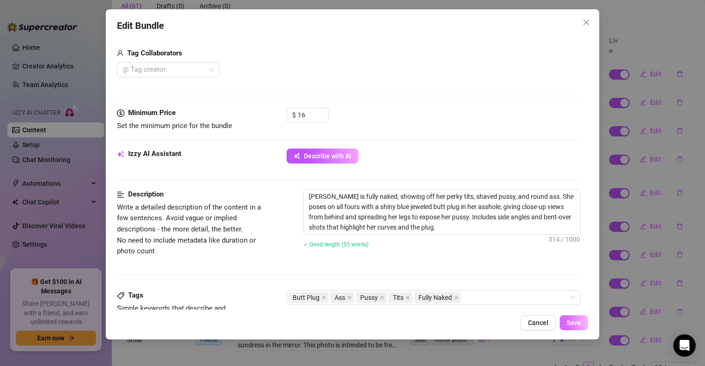
click at [570, 325] on span "Save" at bounding box center [573, 322] width 14 height 7
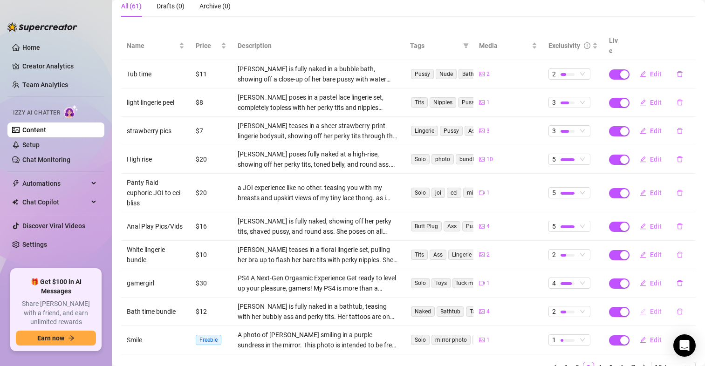
click at [639, 308] on icon "edit" at bounding box center [642, 311] width 7 height 7
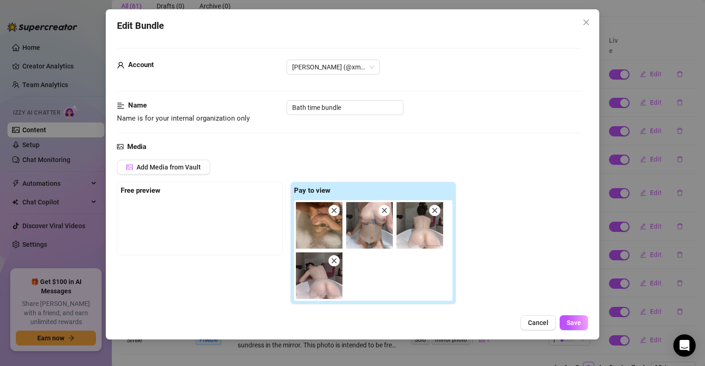
click at [355, 232] on img at bounding box center [369, 225] width 47 height 47
click at [370, 227] on img at bounding box center [369, 225] width 47 height 47
click at [591, 17] on button "Close" at bounding box center [585, 22] width 15 height 15
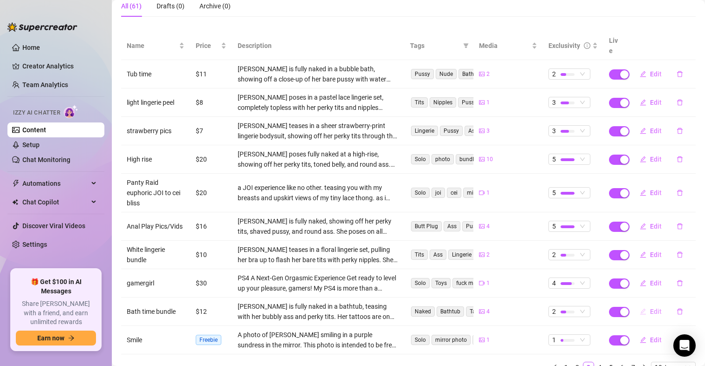
click at [639, 308] on icon "edit" at bounding box center [642, 311] width 7 height 7
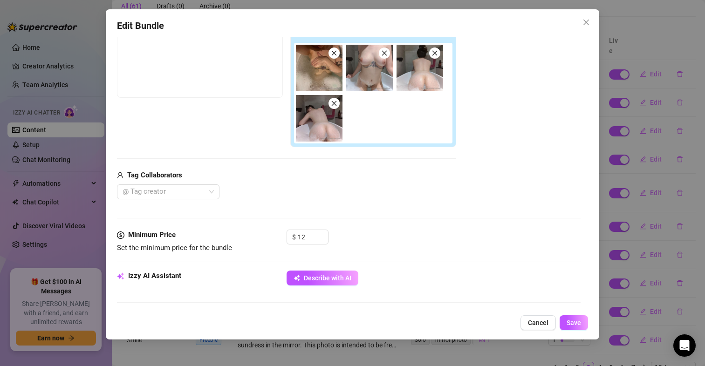
scroll to position [373, 0]
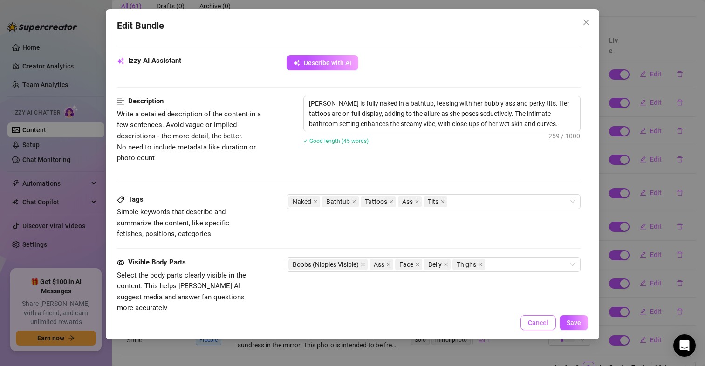
click at [533, 327] on button "Cancel" at bounding box center [537, 322] width 35 height 15
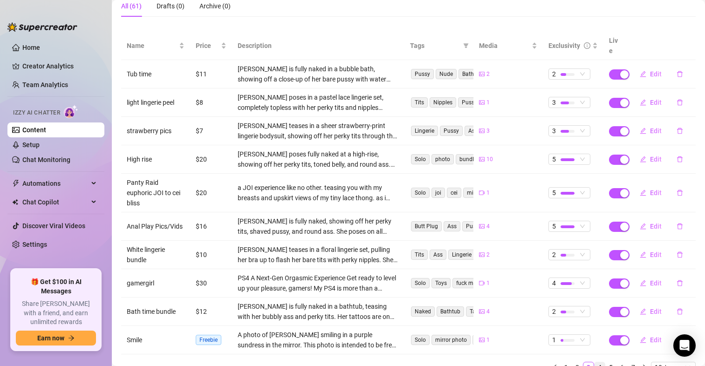
click at [594, 362] on link "4" at bounding box center [599, 367] width 10 height 10
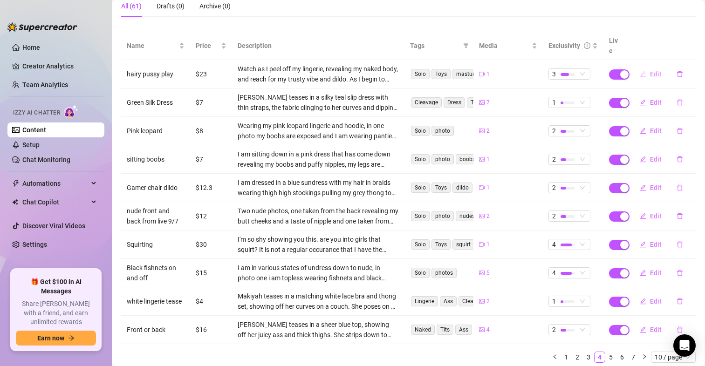
click at [650, 70] on span "Edit" at bounding box center [656, 73] width 12 height 7
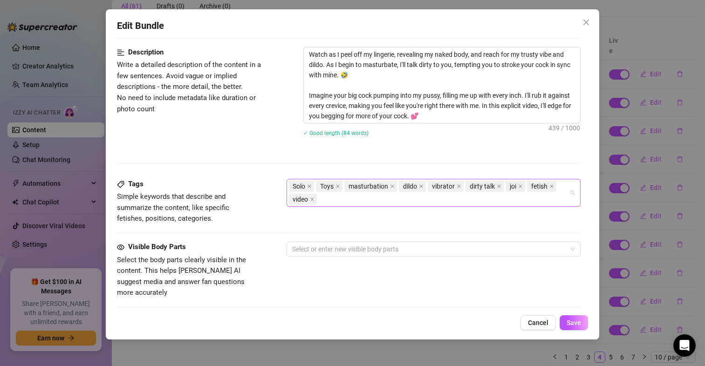
click at [339, 197] on div "Solo Toys masturbation dildo vibrator dirty talk joi fetish video" at bounding box center [428, 193] width 280 height 26
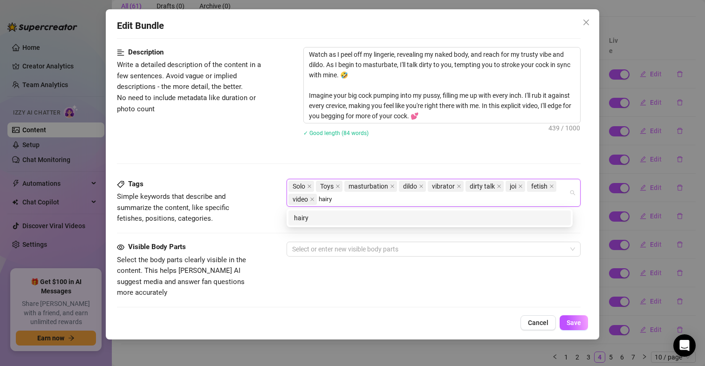
click at [316, 217] on div "hairy" at bounding box center [429, 218] width 271 height 10
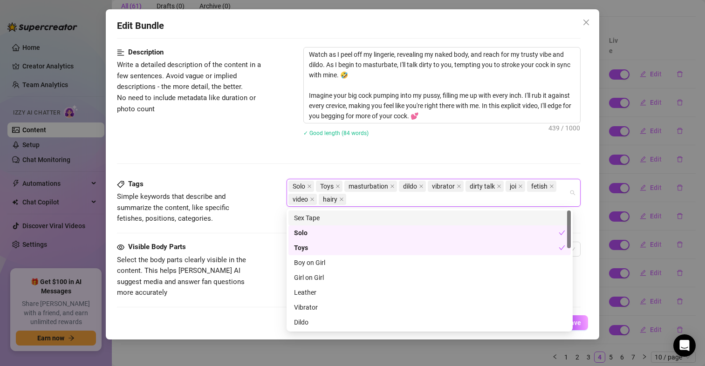
click at [229, 211] on span "Simple keywords that describe and summarize the content, like specific fetishes…" at bounding box center [173, 207] width 112 height 30
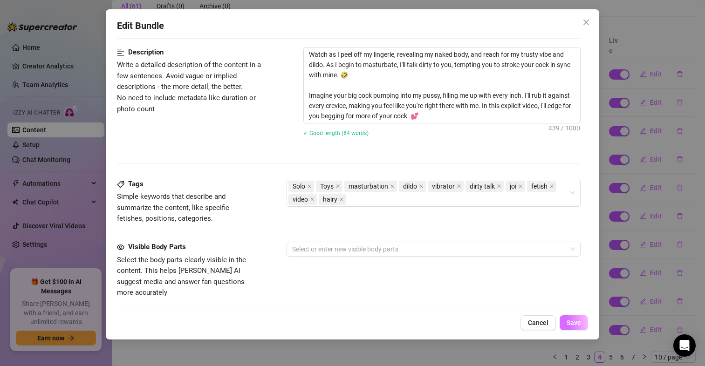
click at [572, 320] on span "Save" at bounding box center [573, 322] width 14 height 7
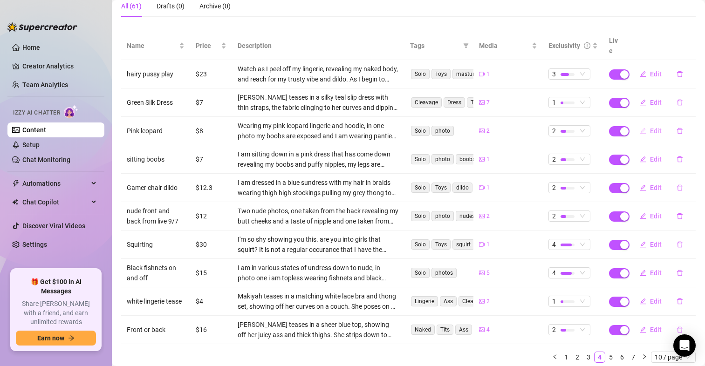
click at [641, 123] on button "Edit" at bounding box center [650, 130] width 37 height 15
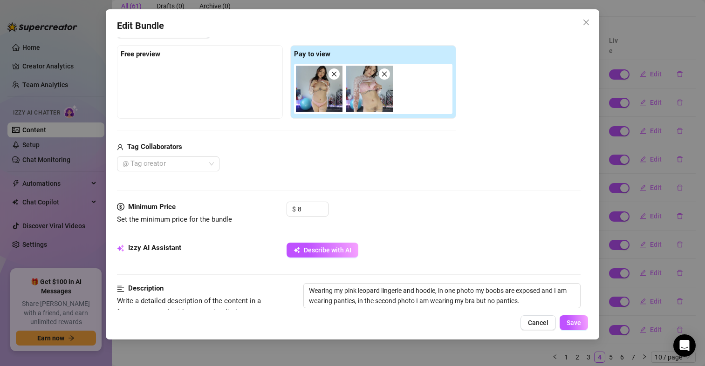
scroll to position [140, 0]
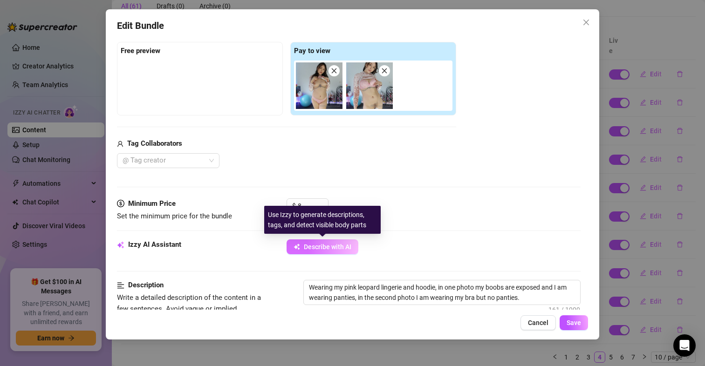
click at [324, 246] on span "Describe with AI" at bounding box center [328, 246] width 48 height 7
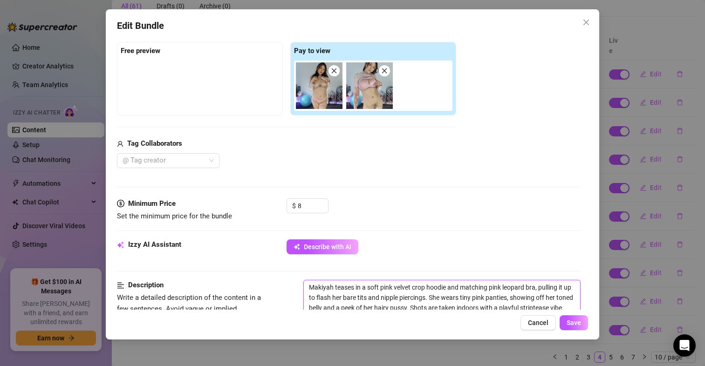
drag, startPoint x: 434, startPoint y: 297, endPoint x: 377, endPoint y: 299, distance: 57.4
click at [377, 299] on textarea "Makiyah teases in a soft pink velvet crop hoodie and matching pink leopard bra,…" at bounding box center [442, 302] width 276 height 45
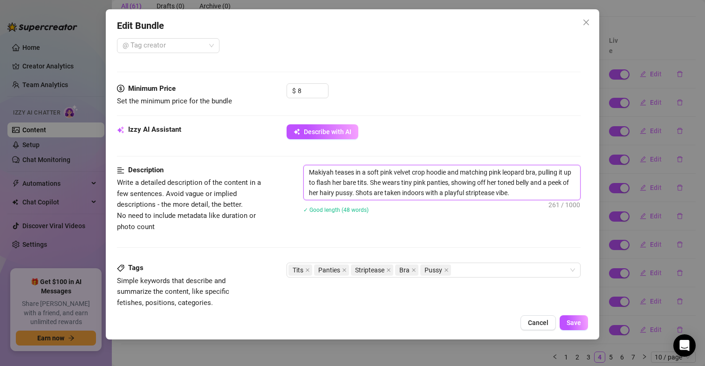
scroll to position [326, 0]
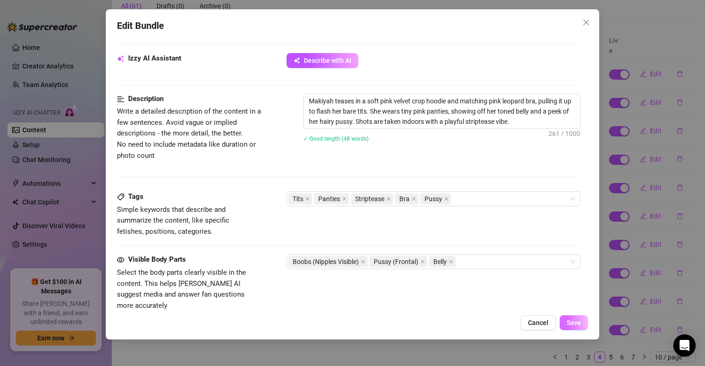
click at [573, 320] on span "Save" at bounding box center [573, 322] width 14 height 7
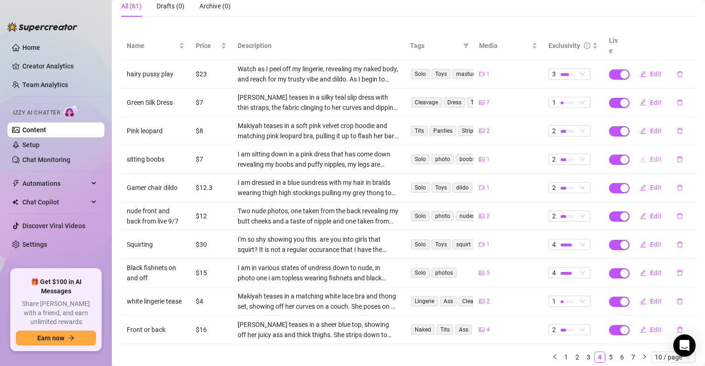
click at [650, 156] on span "Edit" at bounding box center [656, 159] width 12 height 7
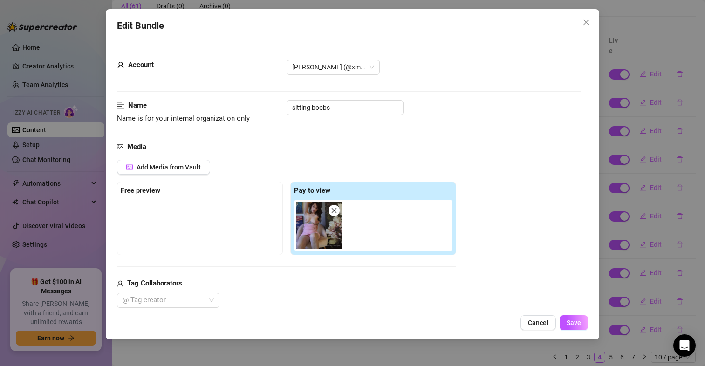
scroll to position [186, 0]
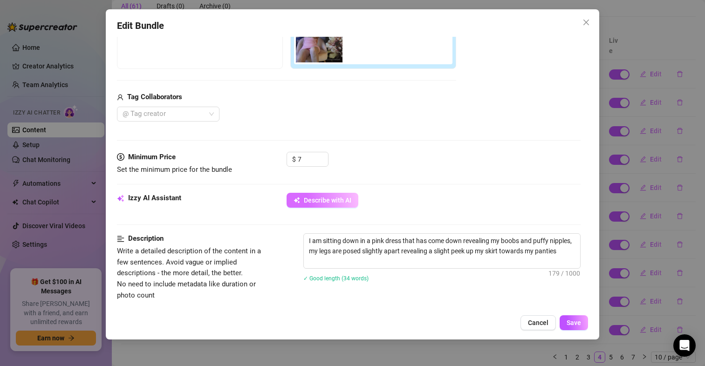
click at [340, 199] on span "Describe with AI" at bounding box center [328, 200] width 48 height 7
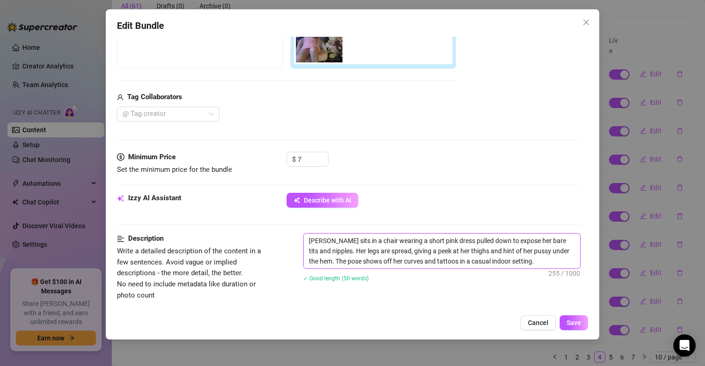
drag, startPoint x: 529, startPoint y: 252, endPoint x: 512, endPoint y: 251, distance: 16.8
click at [512, 251] on textarea "[PERSON_NAME] sits in a chair wearing a short pink dress pulled down to expose …" at bounding box center [442, 251] width 276 height 34
click at [574, 322] on span "Save" at bounding box center [573, 322] width 14 height 7
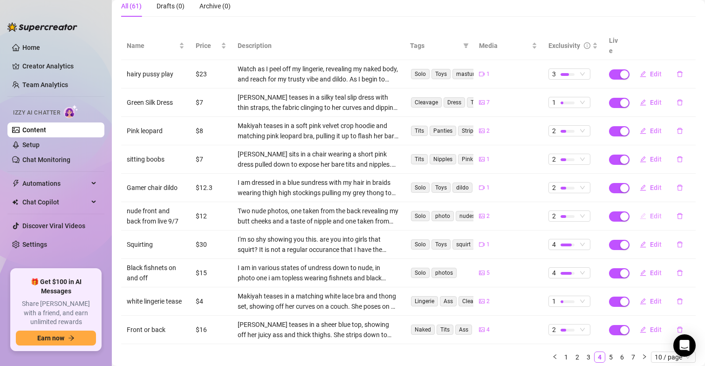
click at [653, 212] on span "Edit" at bounding box center [656, 215] width 12 height 7
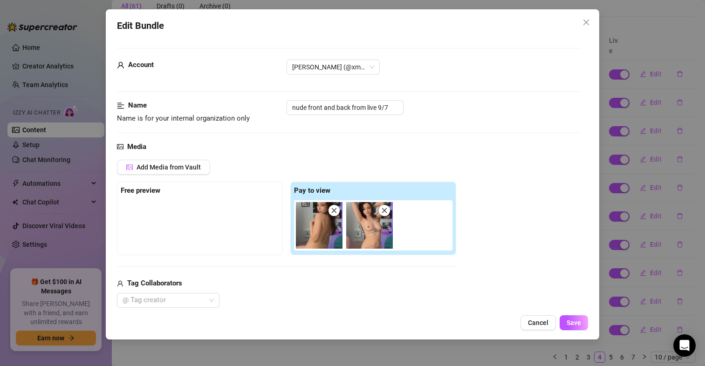
scroll to position [326, 0]
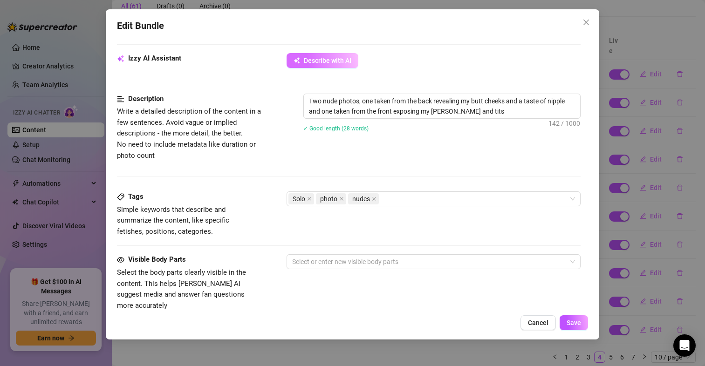
click at [339, 58] on span "Describe with AI" at bounding box center [328, 60] width 48 height 7
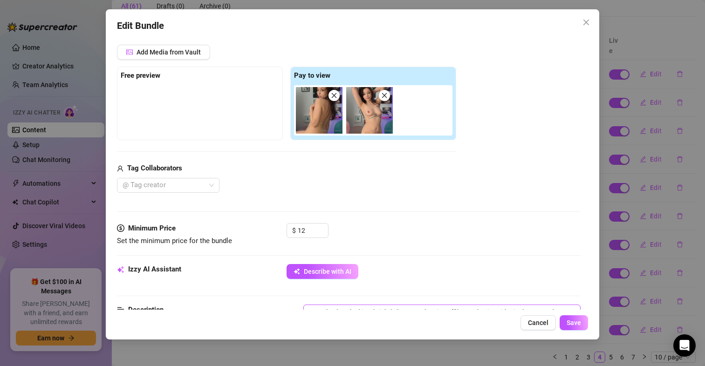
scroll to position [93, 0]
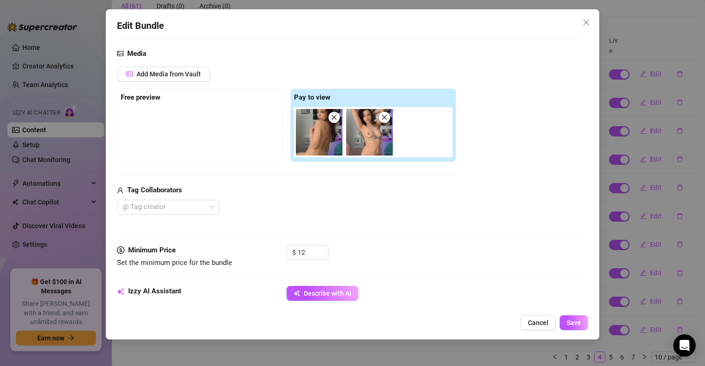
click at [382, 143] on img at bounding box center [369, 132] width 47 height 47
click at [369, 135] on img at bounding box center [369, 132] width 47 height 47
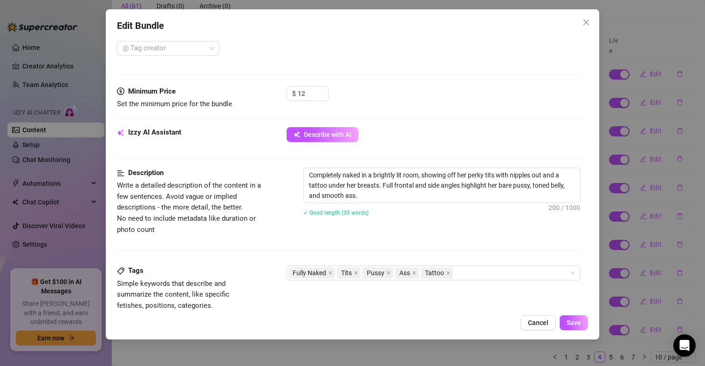
scroll to position [326, 0]
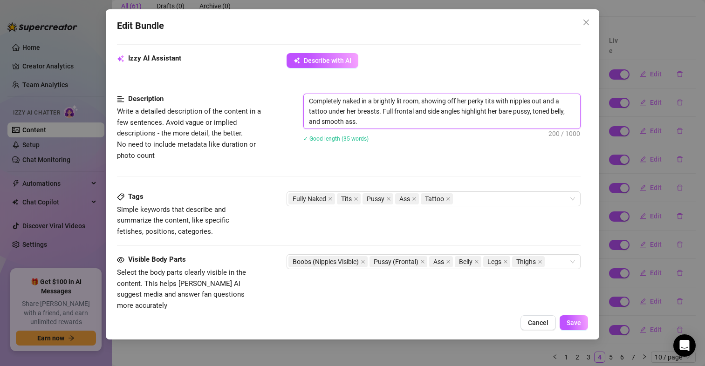
drag, startPoint x: 511, startPoint y: 111, endPoint x: 498, endPoint y: 111, distance: 13.0
click at [498, 111] on textarea "Completely naked in a brightly lit room, showing off her perky tits with nipple…" at bounding box center [442, 111] width 276 height 34
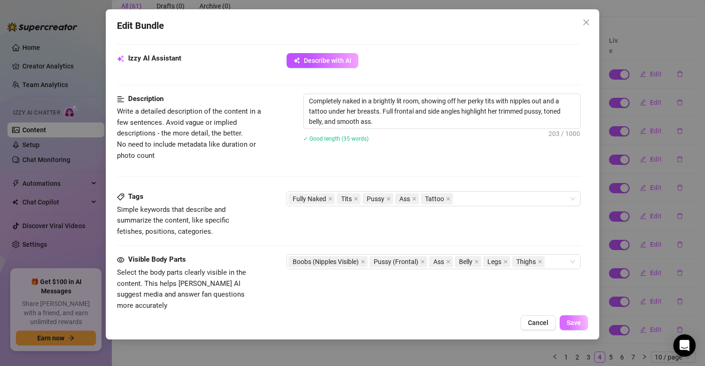
click at [578, 318] on button "Save" at bounding box center [573, 322] width 28 height 15
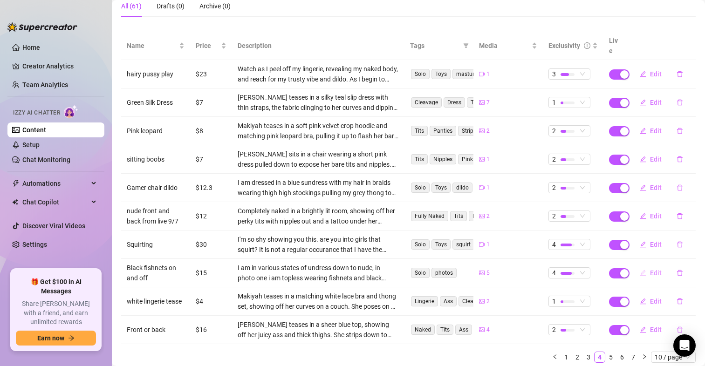
click at [653, 269] on span "Edit" at bounding box center [656, 272] width 12 height 7
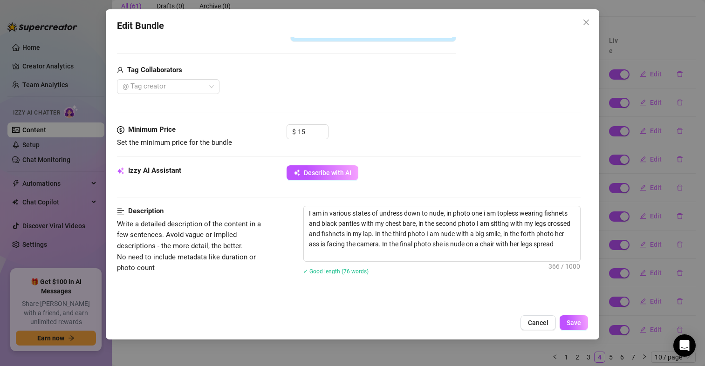
scroll to position [279, 0]
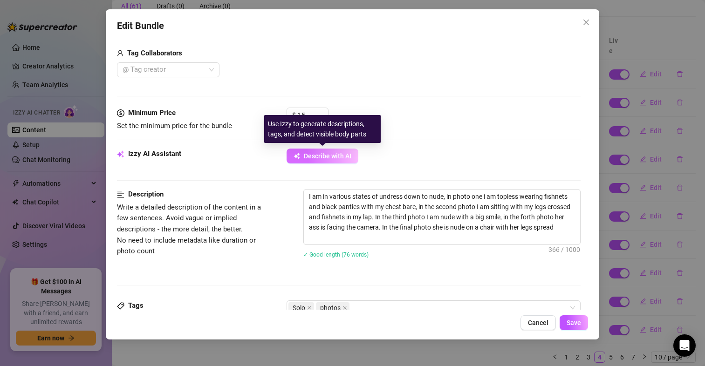
click at [333, 153] on span "Describe with AI" at bounding box center [328, 155] width 48 height 7
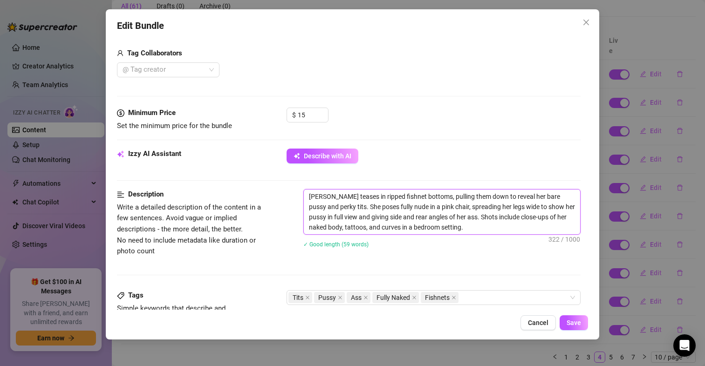
click at [547, 206] on textarea "[PERSON_NAME] teases in ripped fishnet bottoms, pulling them down to reveal her…" at bounding box center [442, 212] width 276 height 45
click at [571, 325] on span "Save" at bounding box center [573, 322] width 14 height 7
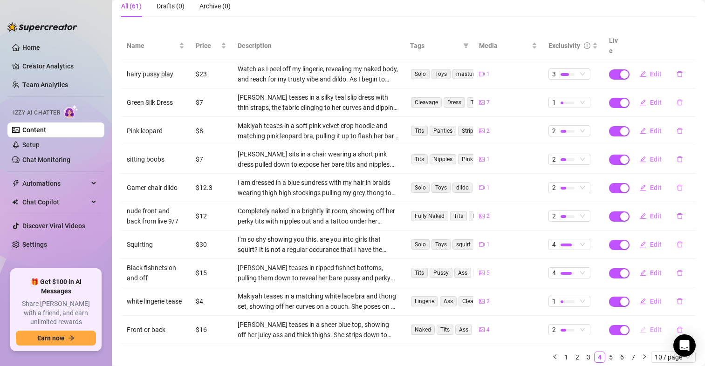
click at [650, 326] on span "Edit" at bounding box center [656, 329] width 12 height 7
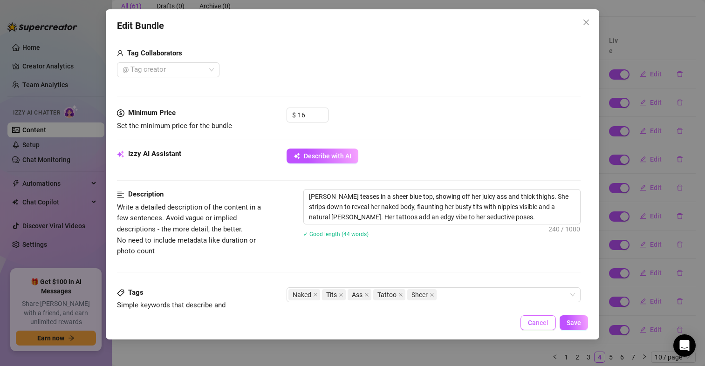
click at [534, 323] on span "Cancel" at bounding box center [538, 322] width 20 height 7
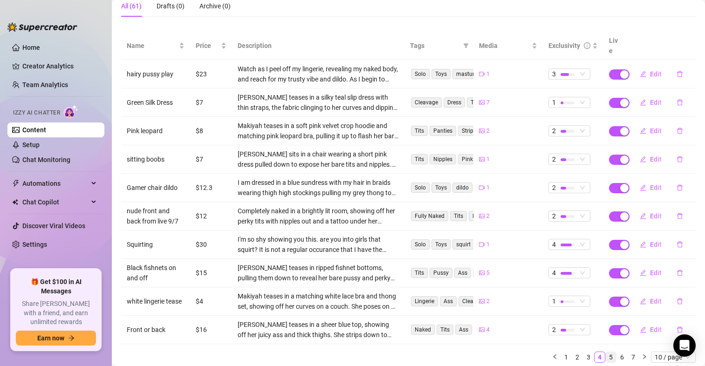
click at [605, 352] on link "5" at bounding box center [610, 357] width 10 height 10
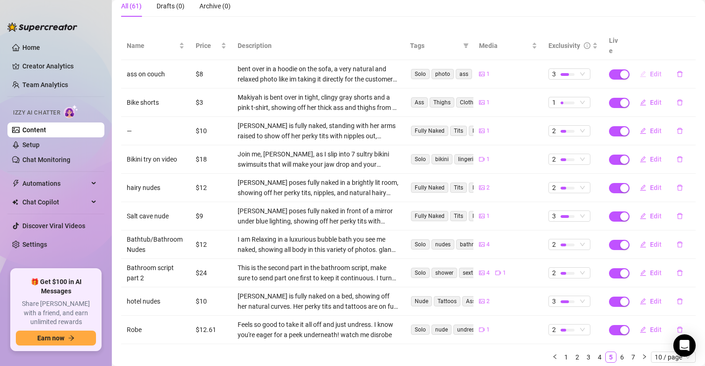
click at [650, 70] on span "Edit" at bounding box center [656, 73] width 12 height 7
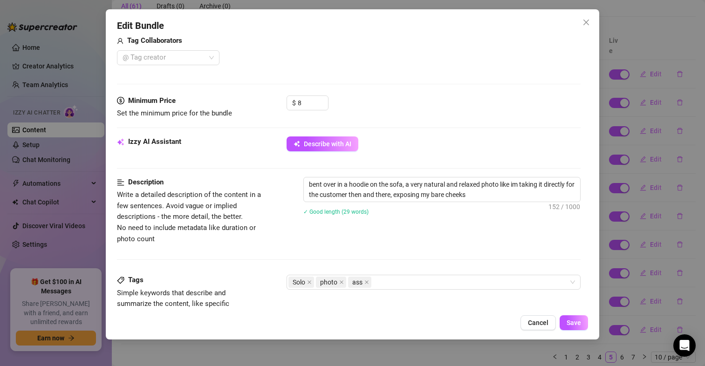
scroll to position [326, 0]
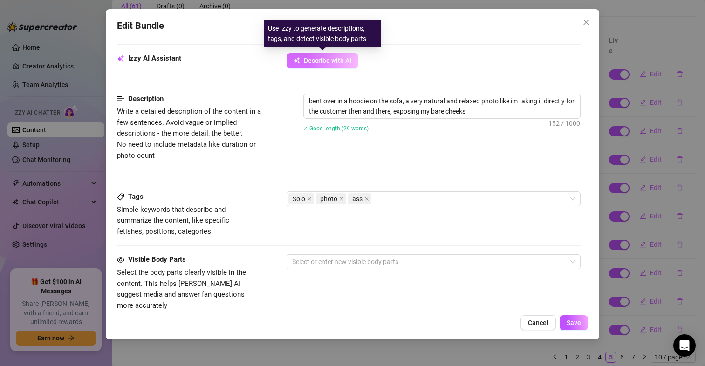
click at [333, 60] on span "Describe with AI" at bounding box center [328, 60] width 48 height 7
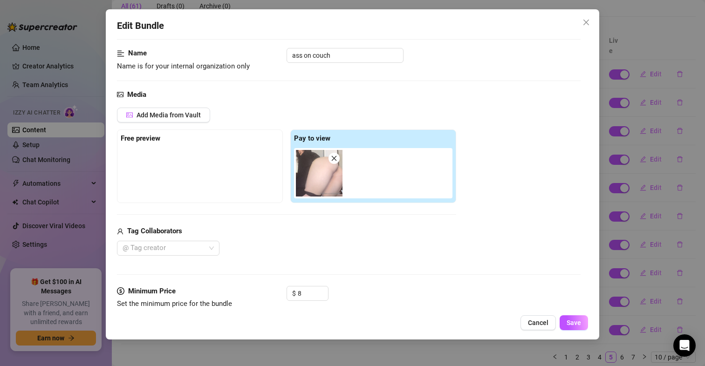
scroll to position [47, 0]
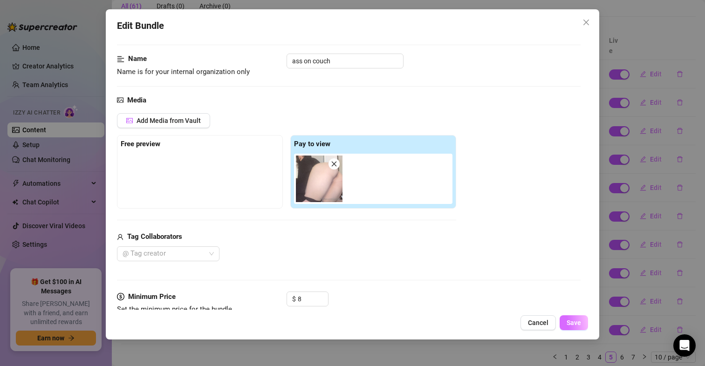
click at [578, 325] on span "Save" at bounding box center [573, 322] width 14 height 7
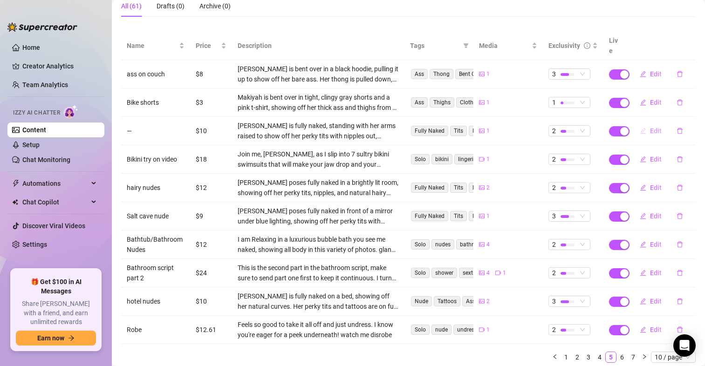
click at [651, 127] on span "Edit" at bounding box center [656, 130] width 12 height 7
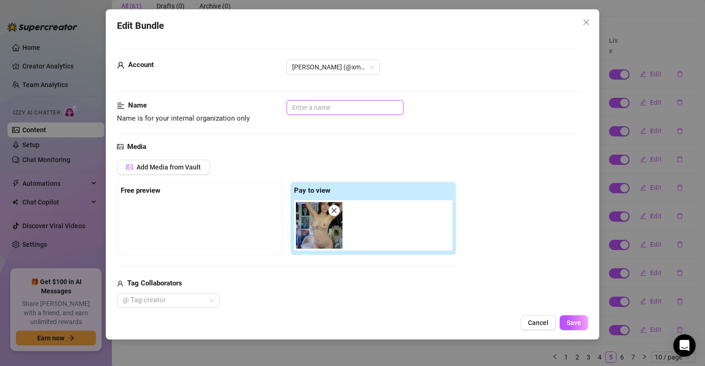
click at [331, 104] on input "text" at bounding box center [344, 107] width 117 height 15
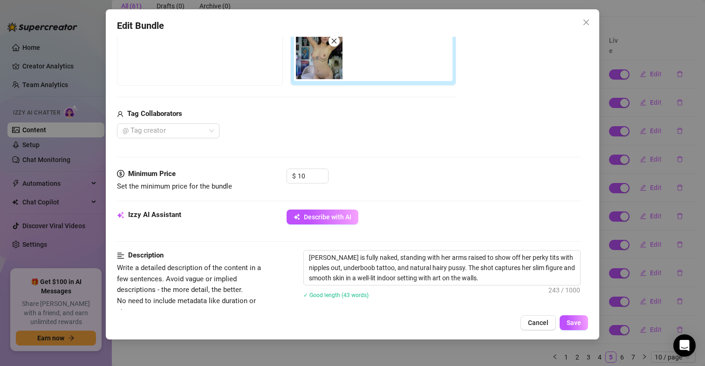
scroll to position [186, 0]
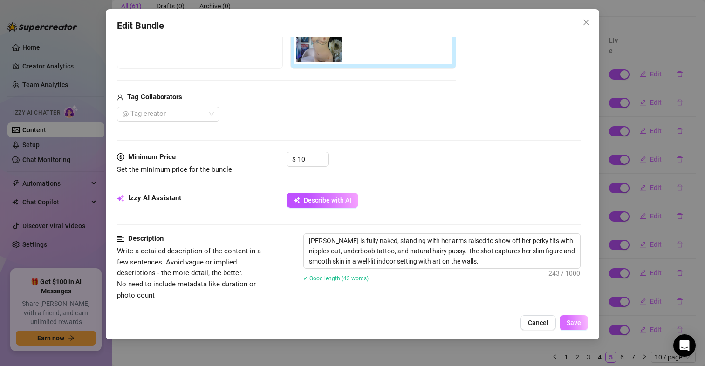
click at [576, 322] on span "Save" at bounding box center [573, 322] width 14 height 7
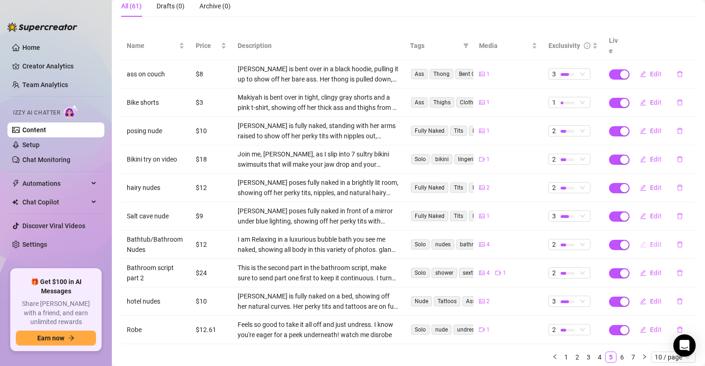
click at [651, 241] on span "Edit" at bounding box center [656, 244] width 12 height 7
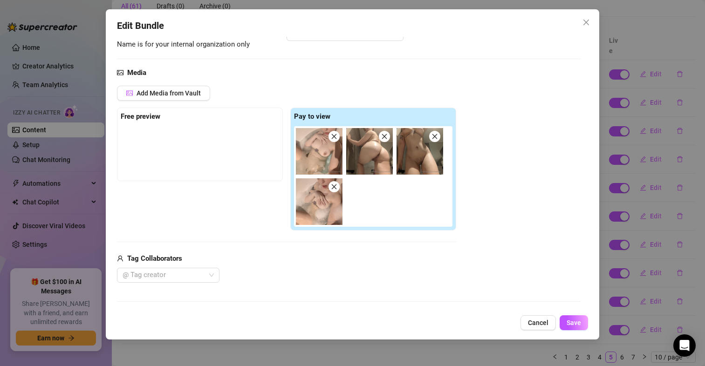
scroll to position [233, 0]
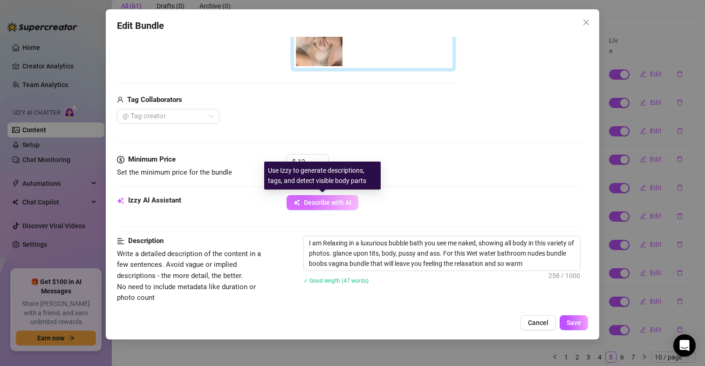
click at [340, 199] on span "Describe with AI" at bounding box center [328, 202] width 48 height 7
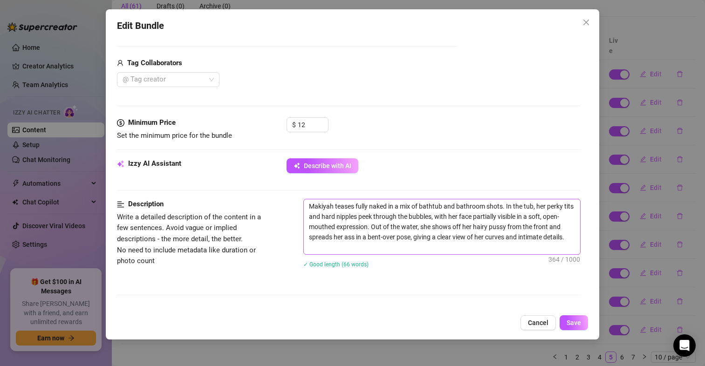
scroll to position [279, 0]
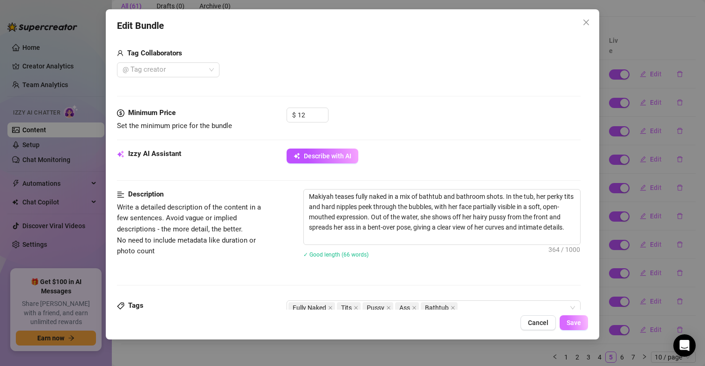
click at [579, 327] on button "Save" at bounding box center [573, 322] width 28 height 15
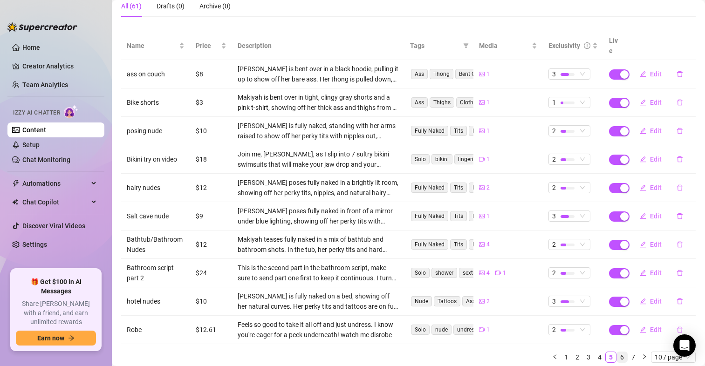
click at [617, 352] on link "6" at bounding box center [622, 357] width 10 height 10
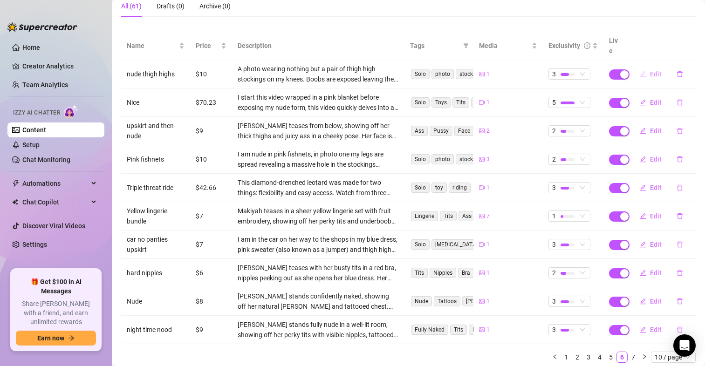
click at [650, 70] on span "Edit" at bounding box center [656, 73] width 12 height 7
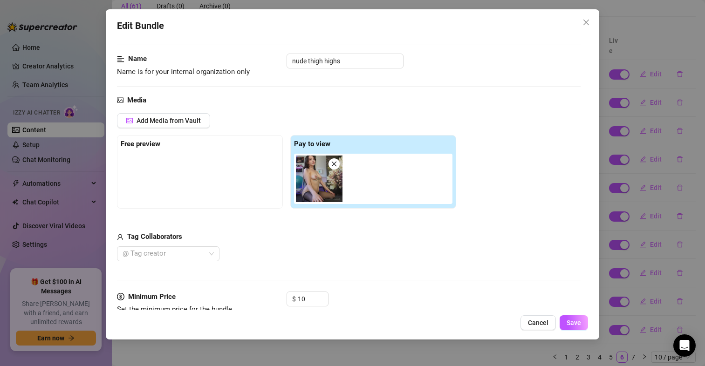
scroll to position [140, 0]
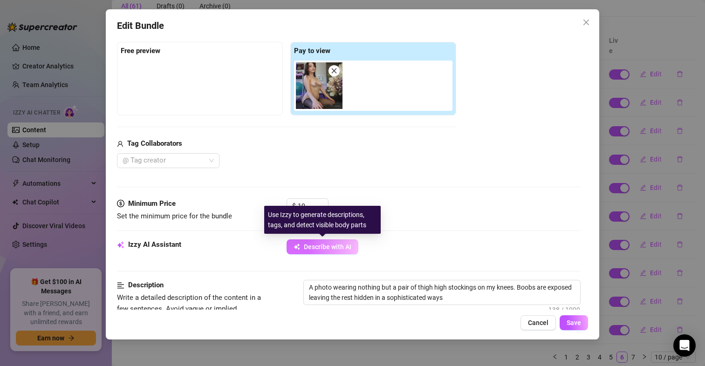
click at [314, 248] on span "Describe with AI" at bounding box center [328, 246] width 48 height 7
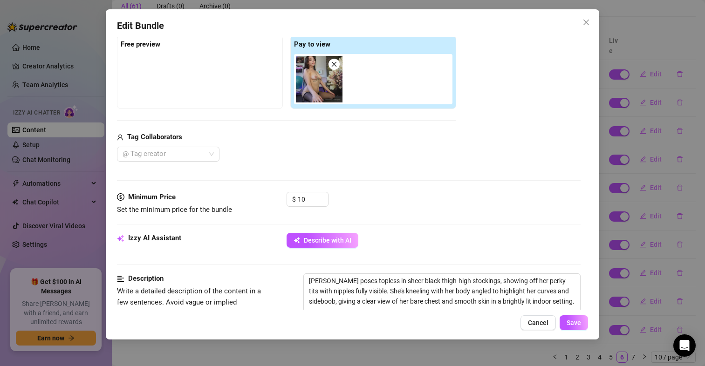
scroll to position [233, 0]
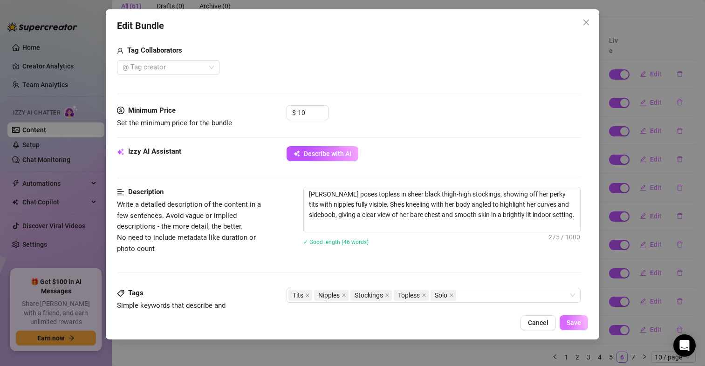
click at [571, 321] on span "Save" at bounding box center [573, 322] width 14 height 7
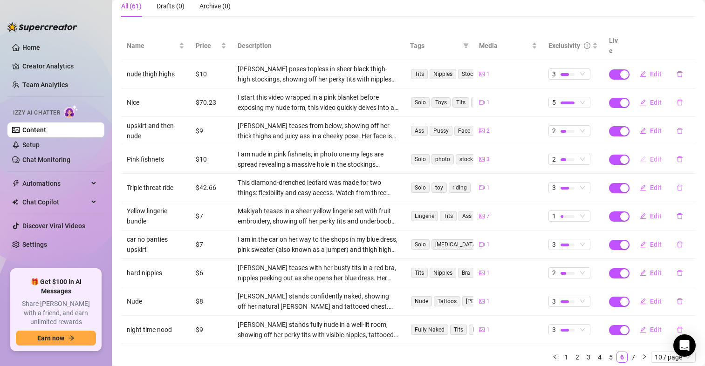
click at [650, 156] on span "Edit" at bounding box center [656, 159] width 12 height 7
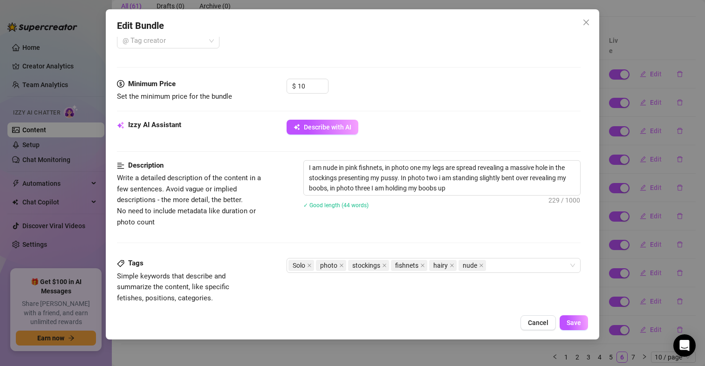
scroll to position [279, 0]
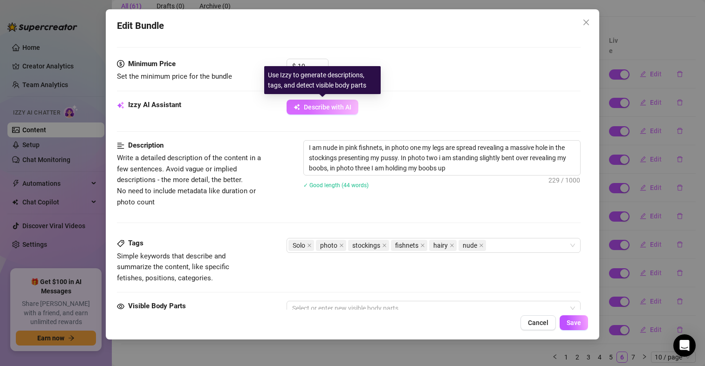
click at [320, 104] on span "Describe with AI" at bounding box center [328, 106] width 48 height 7
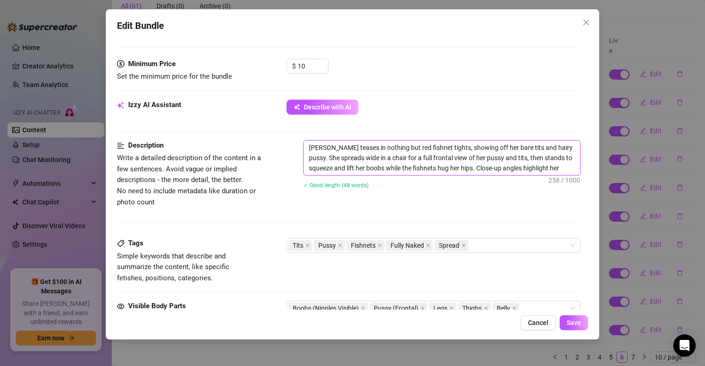
drag, startPoint x: 406, startPoint y: 147, endPoint x: 398, endPoint y: 147, distance: 7.9
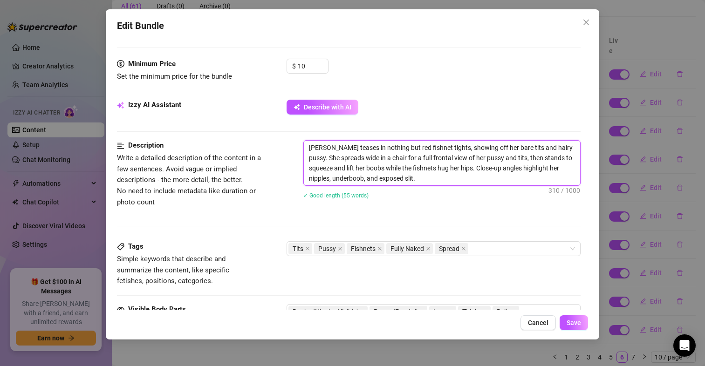
click at [405, 145] on textarea "[PERSON_NAME] teases in nothing but red fishnet tights, showing off her bare ti…" at bounding box center [442, 163] width 276 height 45
click at [579, 325] on span "Save" at bounding box center [573, 322] width 14 height 7
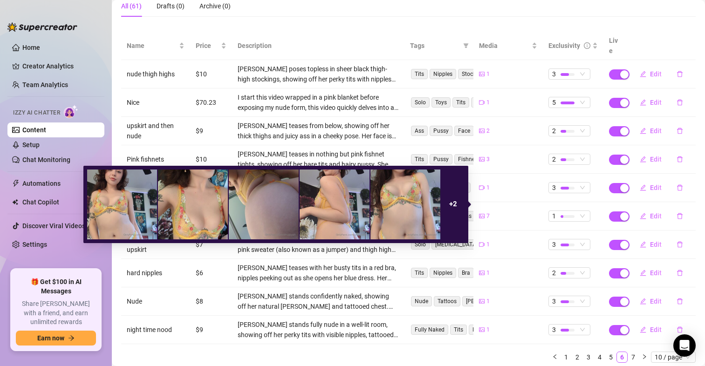
scroll to position [115, 0]
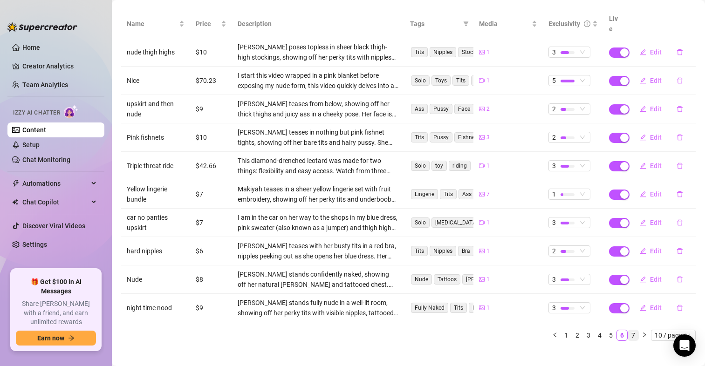
click at [628, 330] on link "7" at bounding box center [633, 335] width 10 height 10
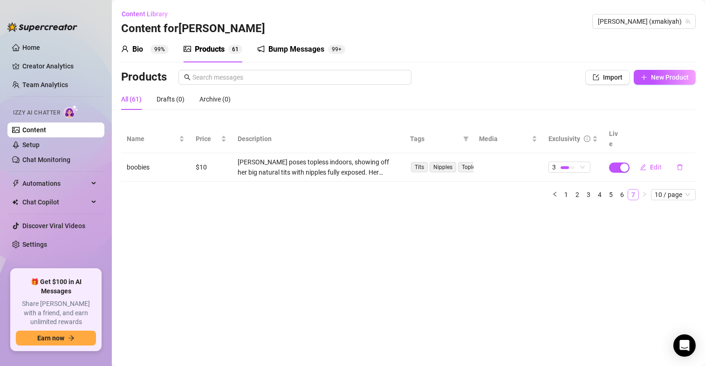
scroll to position [0, 0]
click at [27, 143] on link "Setup" at bounding box center [30, 144] width 17 height 7
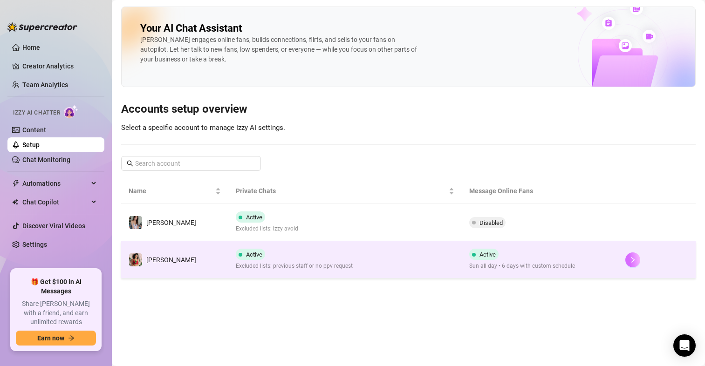
click at [625, 262] on button "button" at bounding box center [632, 259] width 15 height 15
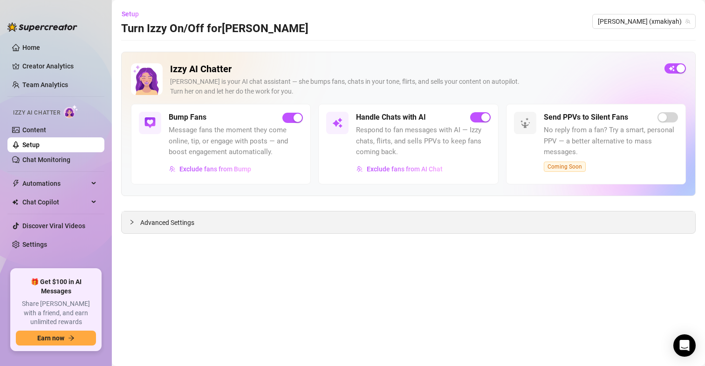
click at [160, 217] on div "Advanced Settings" at bounding box center [408, 222] width 573 height 22
click at [170, 223] on span "Advanced Settings" at bounding box center [167, 223] width 54 height 10
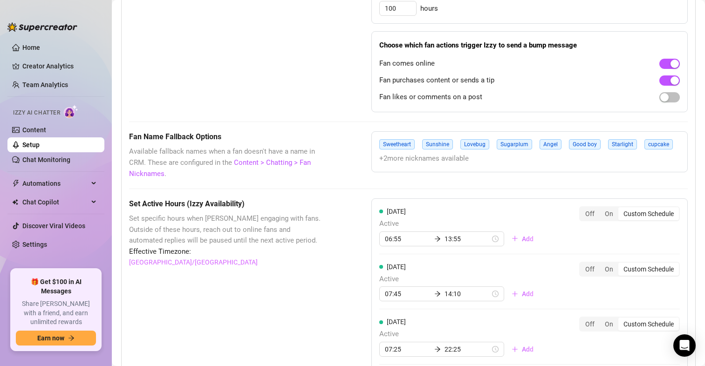
scroll to position [885, 0]
